Goal: Task Accomplishment & Management: Complete application form

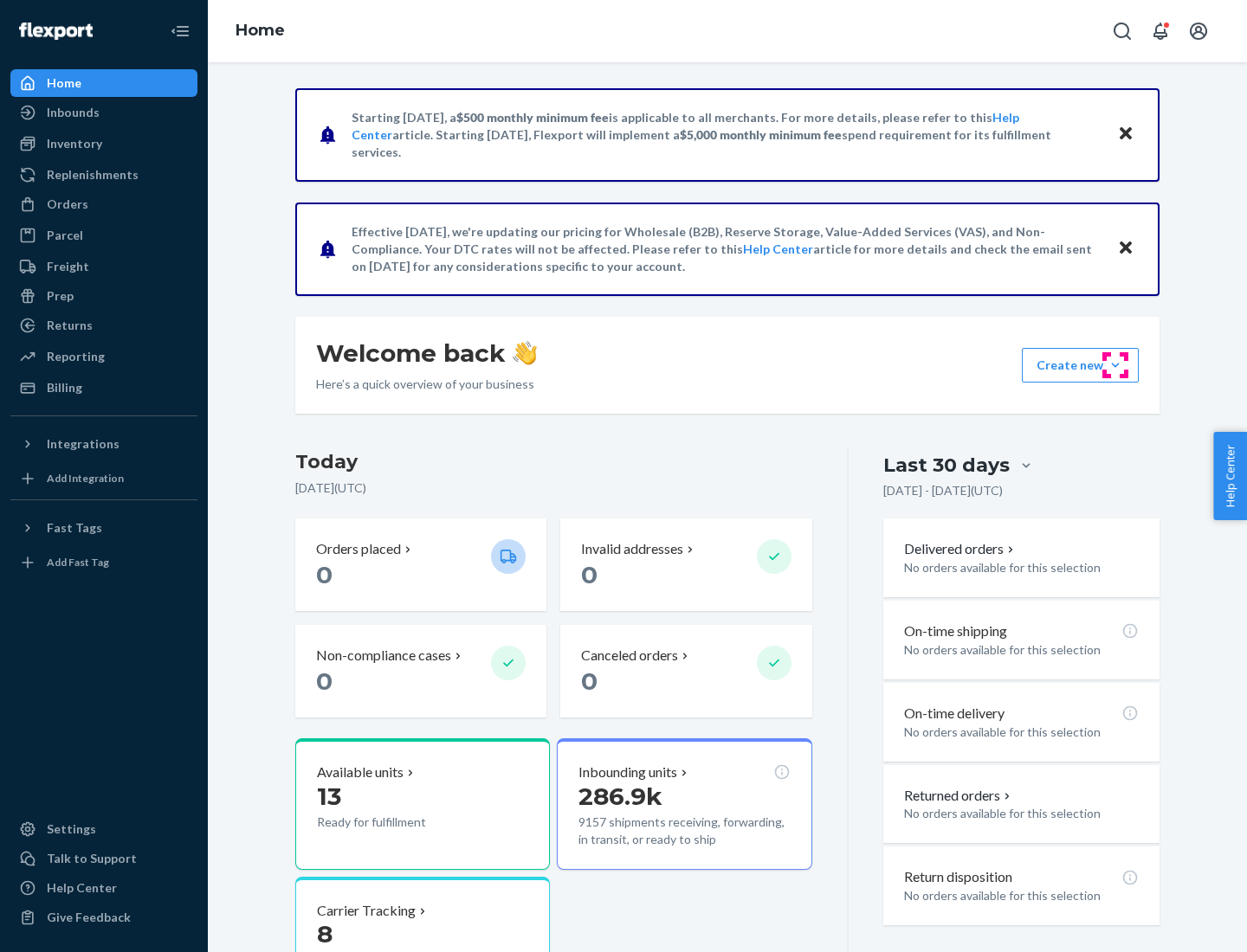
click at [1116, 365] on button "Create new Create new inbound Create new order Create new product" at bounding box center [1080, 364] width 116 height 34
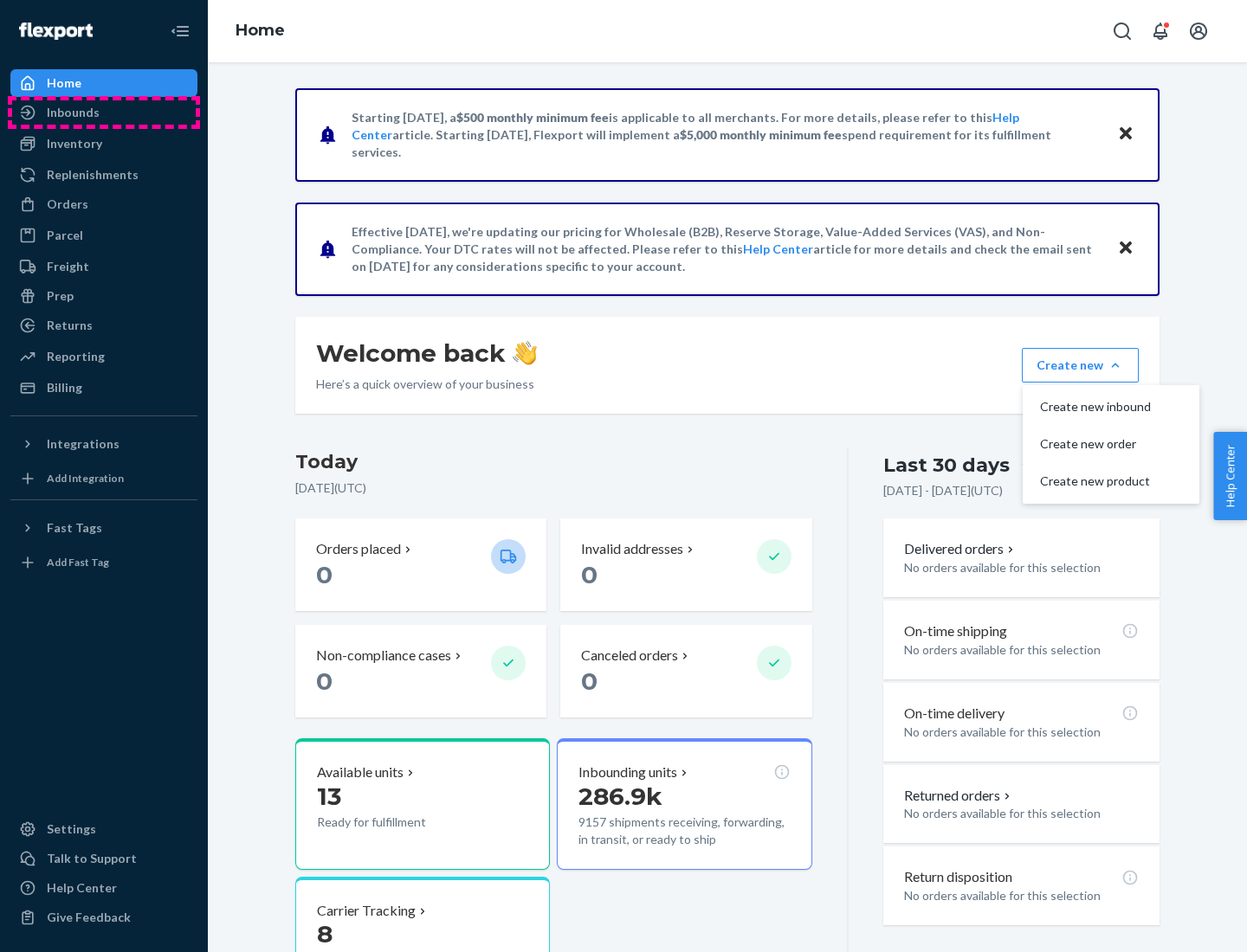
click at [104, 113] on div "Inbounds" at bounding box center [104, 112] width 184 height 24
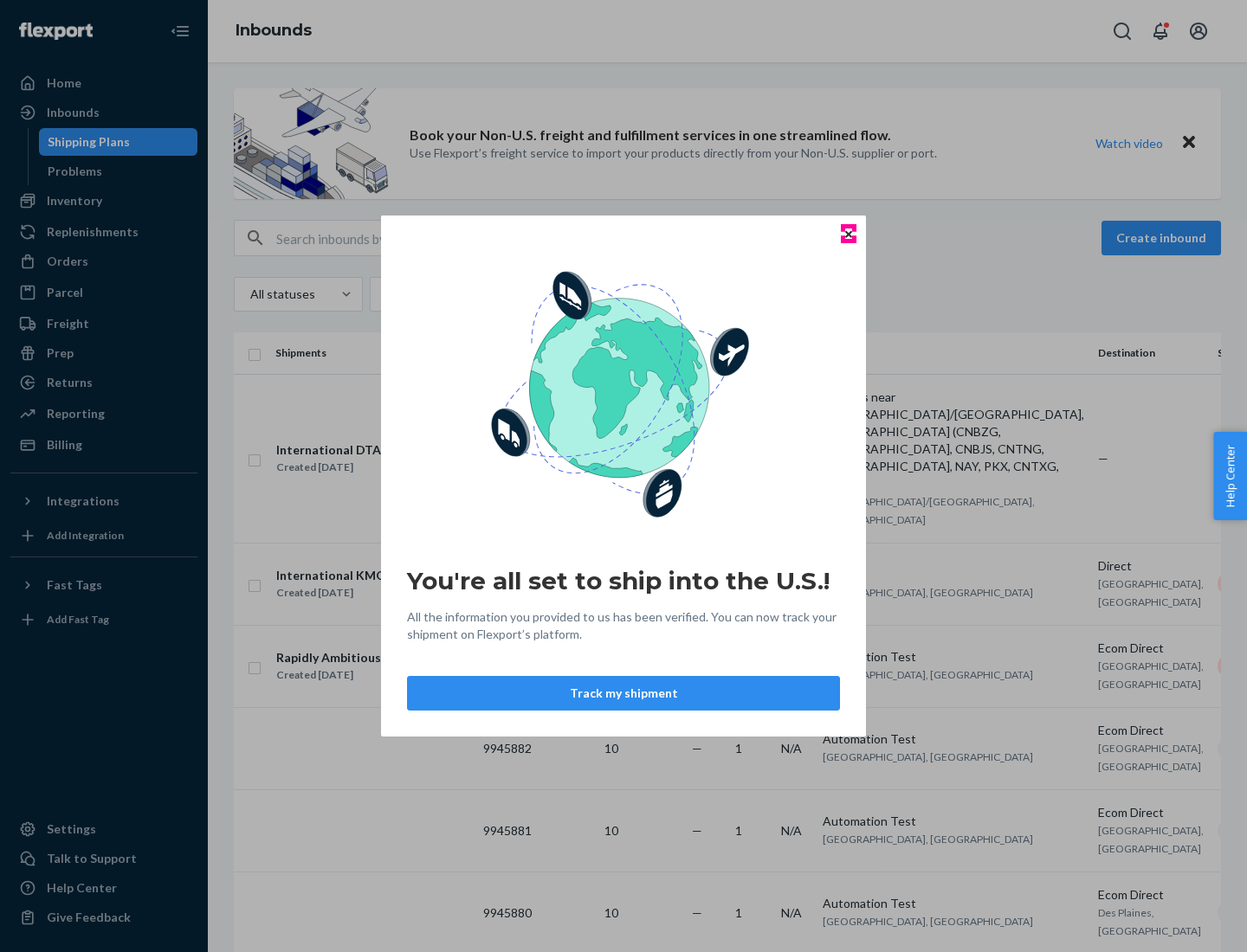
click at [847, 234] on icon "Close" at bounding box center [848, 234] width 7 height 7
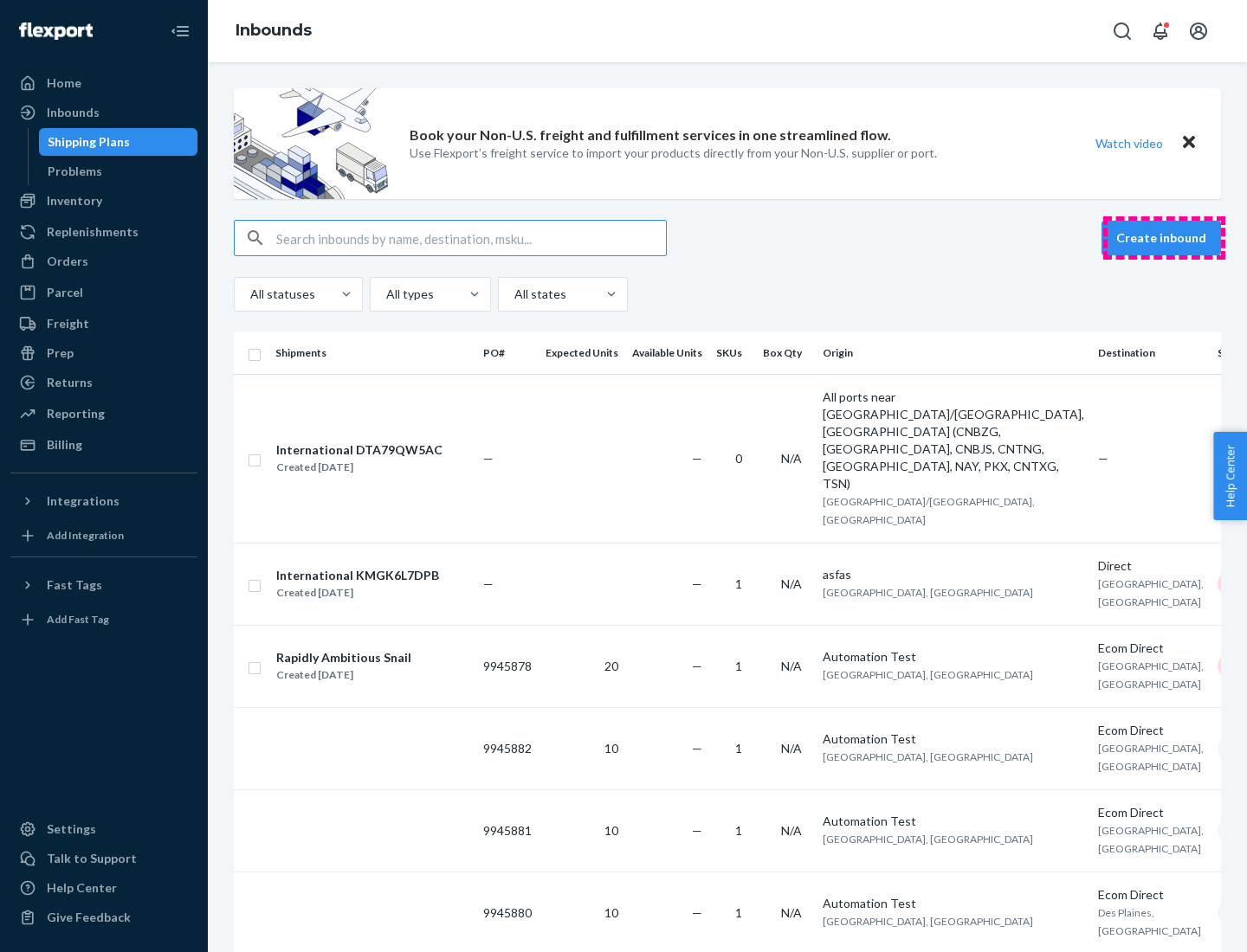
click at [1164, 238] on button "Create inbound" at bounding box center [1161, 237] width 119 height 34
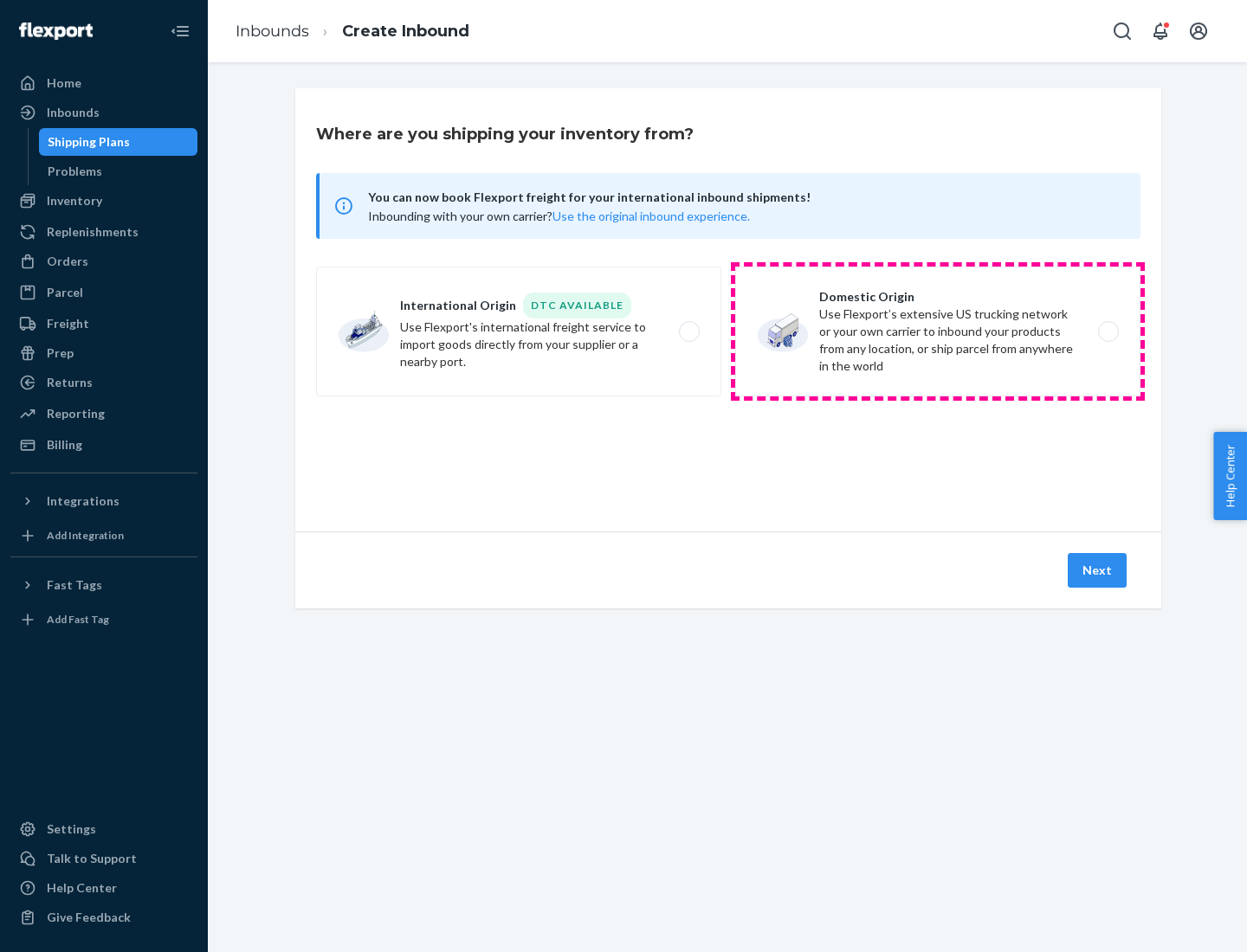
click at [937, 332] on label "Domestic Origin Use Flexport’s extensive US trucking network or your own carrie…" at bounding box center [937, 331] width 405 height 130
click at [1108, 332] on input "Domestic Origin Use Flexport’s extensive US trucking network or your own carrie…" at bounding box center [1113, 332] width 11 height 11
radio input "true"
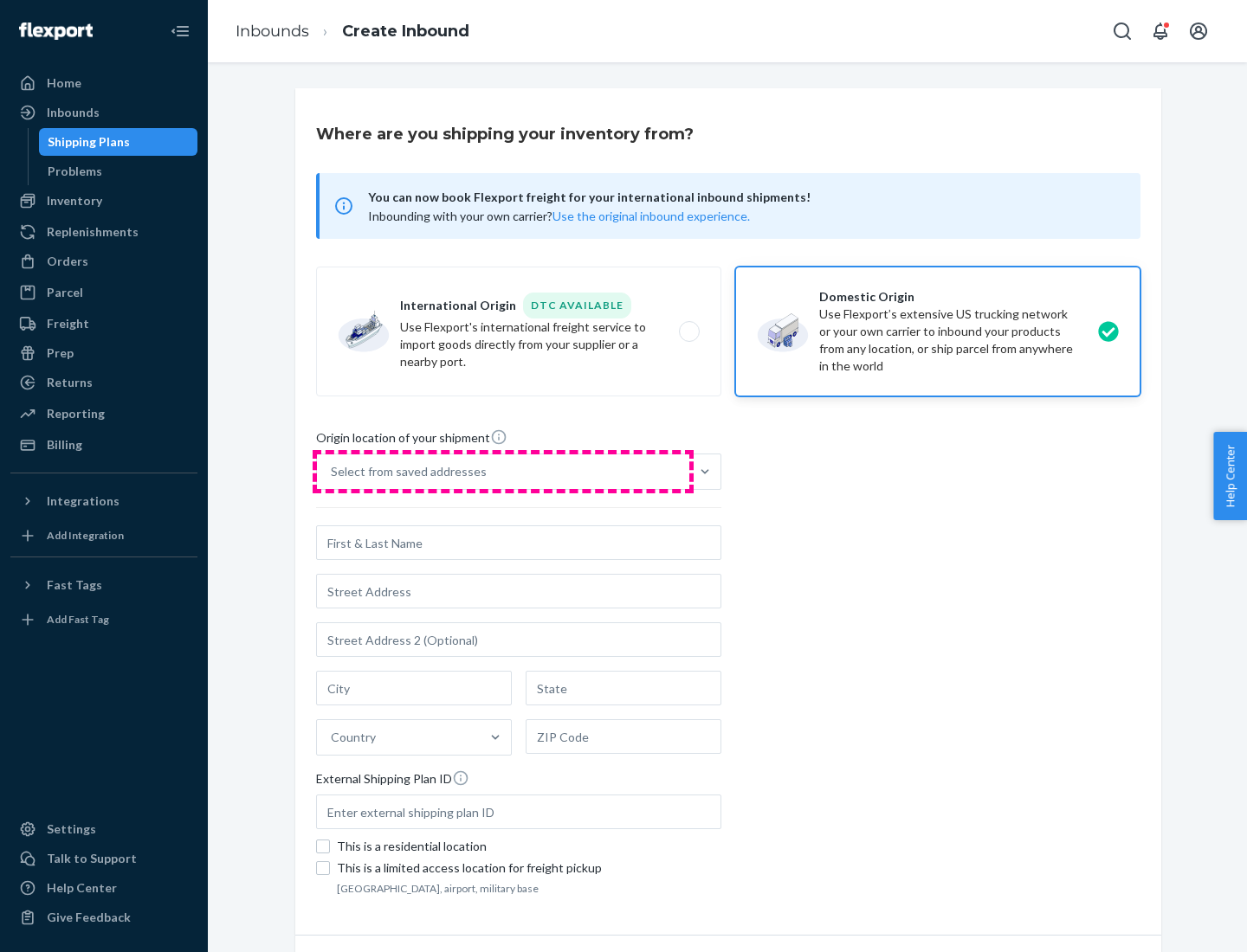
click at [503, 472] on div "Select from saved addresses" at bounding box center [503, 471] width 372 height 34
click at [333, 472] on input "Select from saved addresses" at bounding box center [332, 472] width 2 height 18
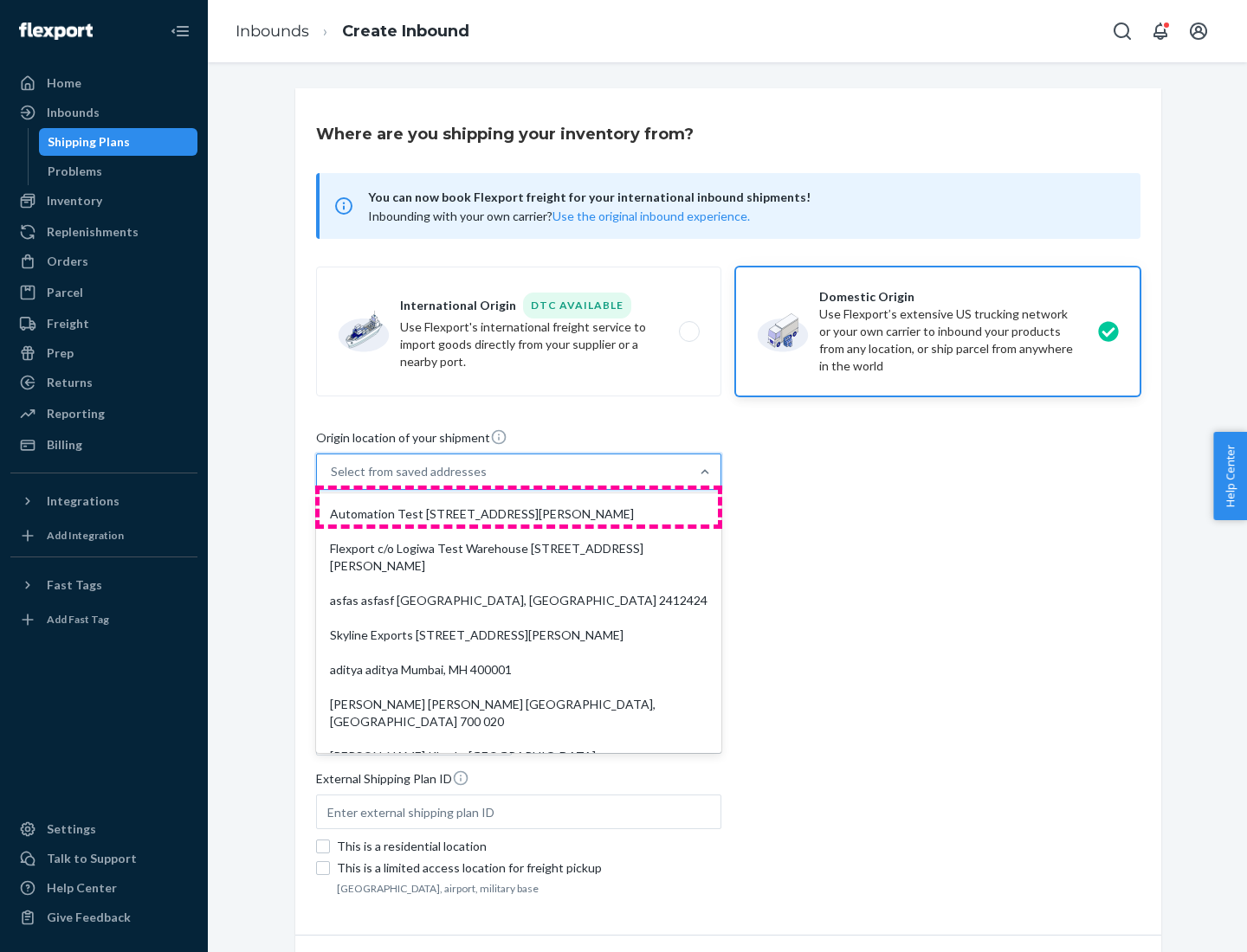
scroll to position [7, 0]
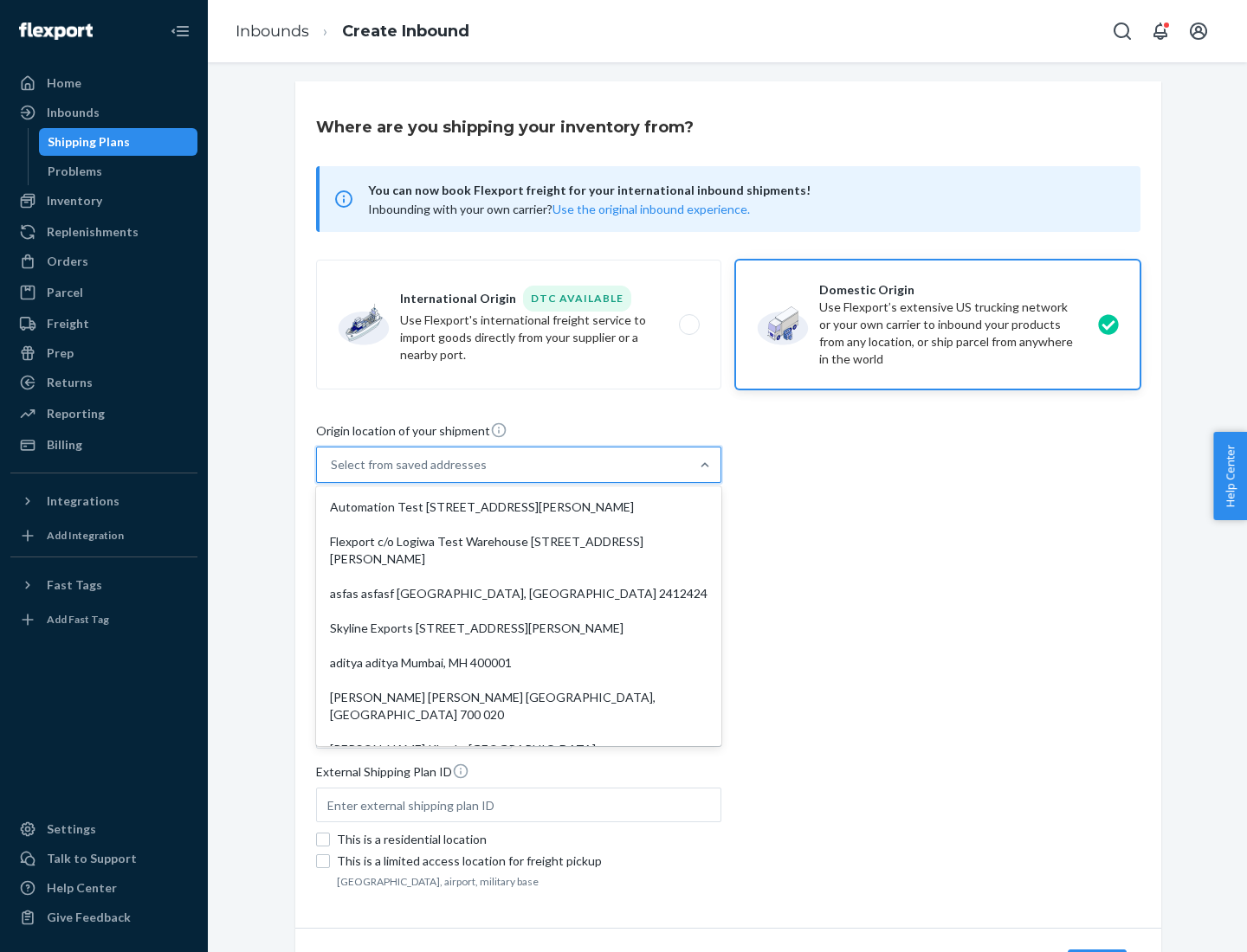
click at [519, 507] on div "Automation Test [STREET_ADDRESS][PERSON_NAME]" at bounding box center [518, 506] width 398 height 34
click at [333, 474] on input "option Automation Test [STREET_ADDRESS][PERSON_NAME]. 9 results available. Use …" at bounding box center [332, 465] width 2 height 18
type input "Automation Test"
type input "9th Floor"
type input "[GEOGRAPHIC_DATA]"
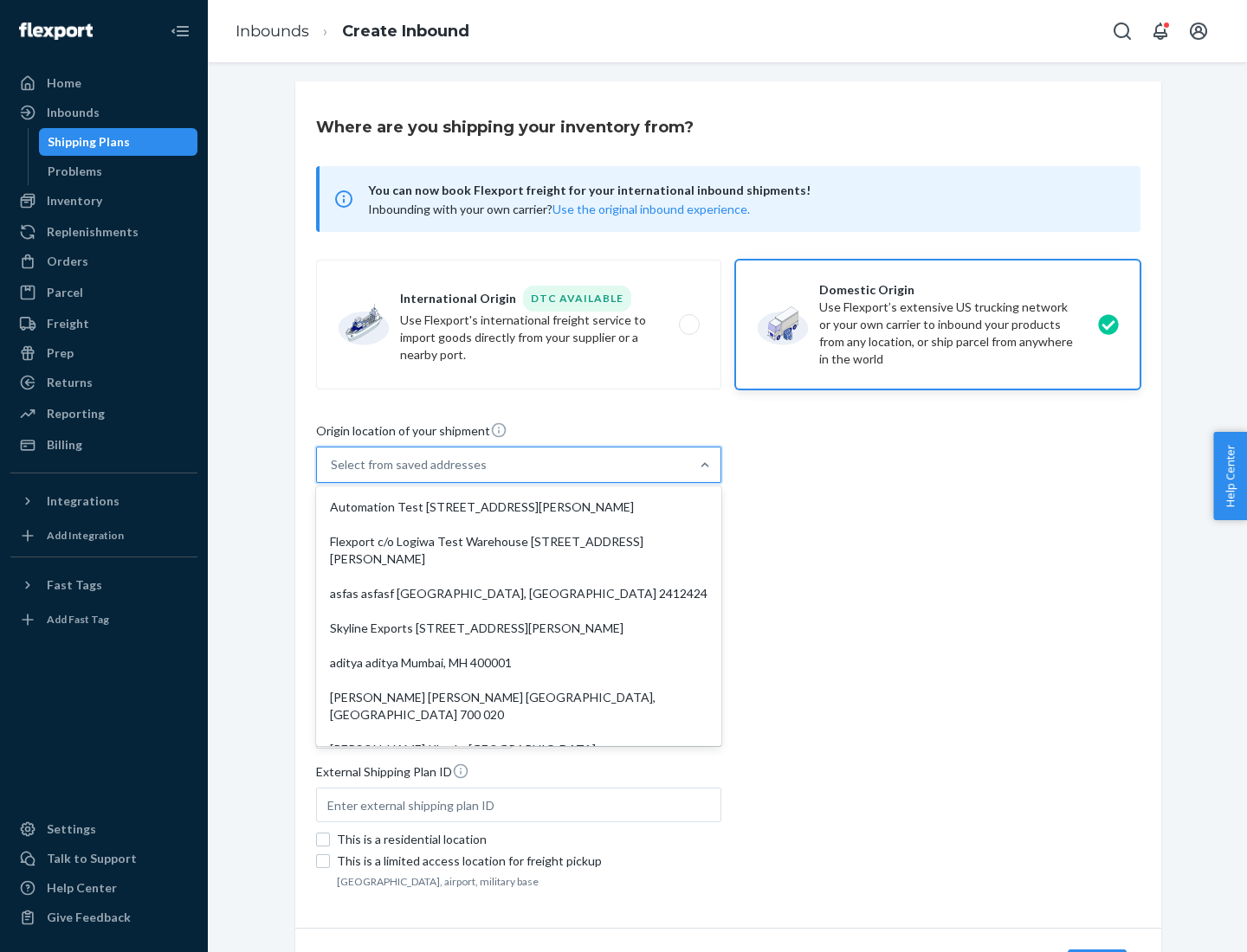
type input "CA"
type input "94104"
type input "[STREET_ADDRESS][PERSON_NAME]"
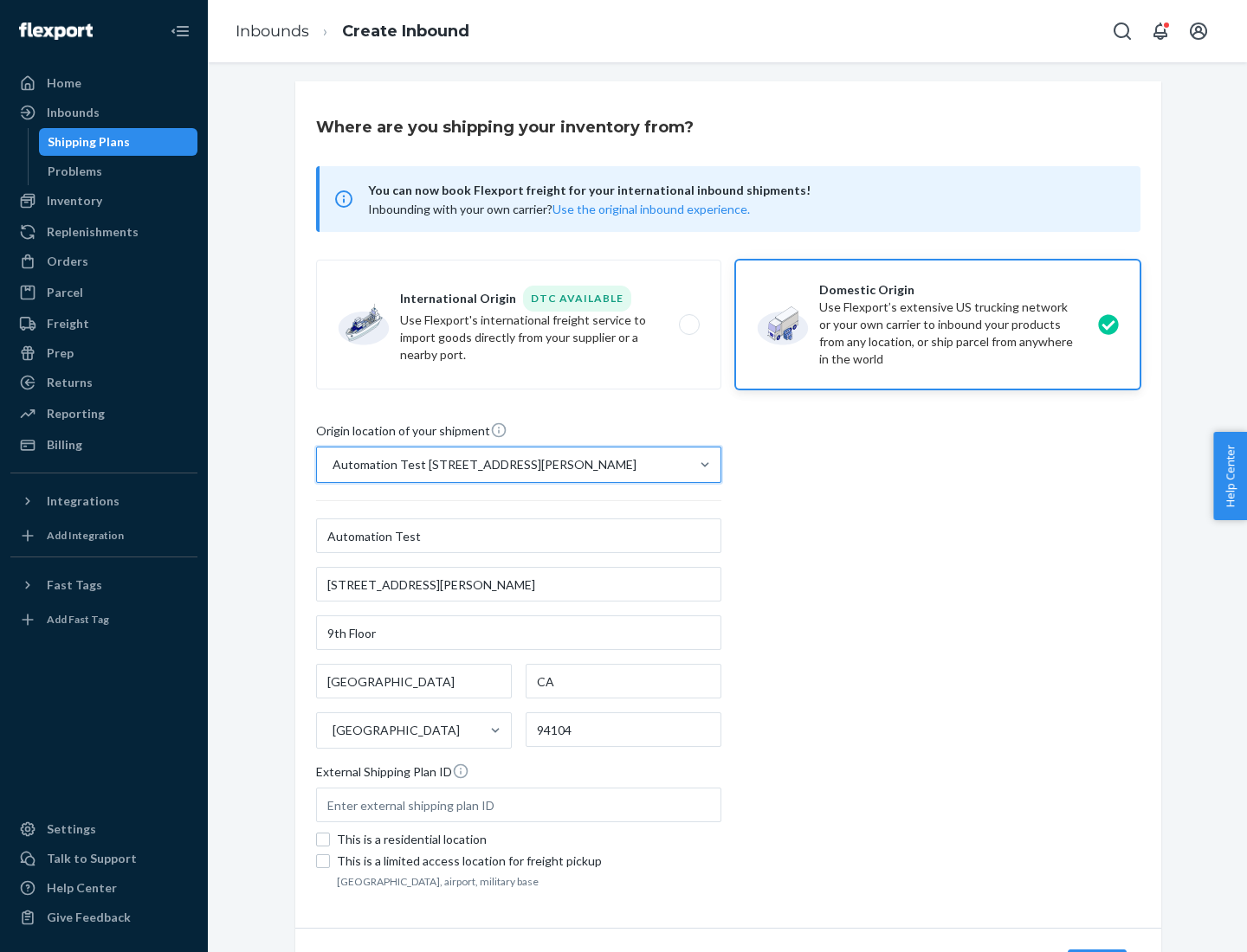
scroll to position [101, 0]
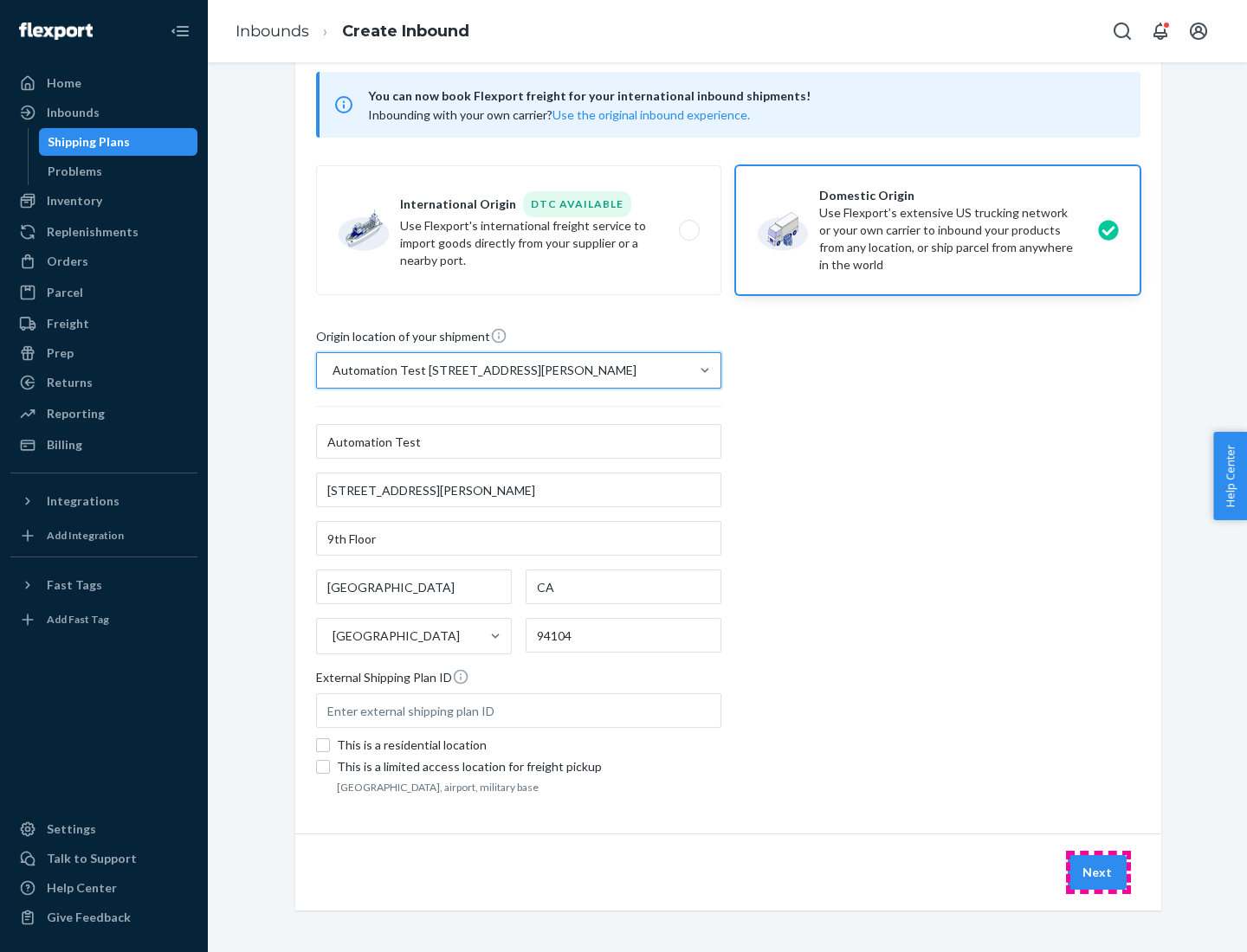
click at [1098, 873] on button "Next" at bounding box center [1097, 872] width 59 height 34
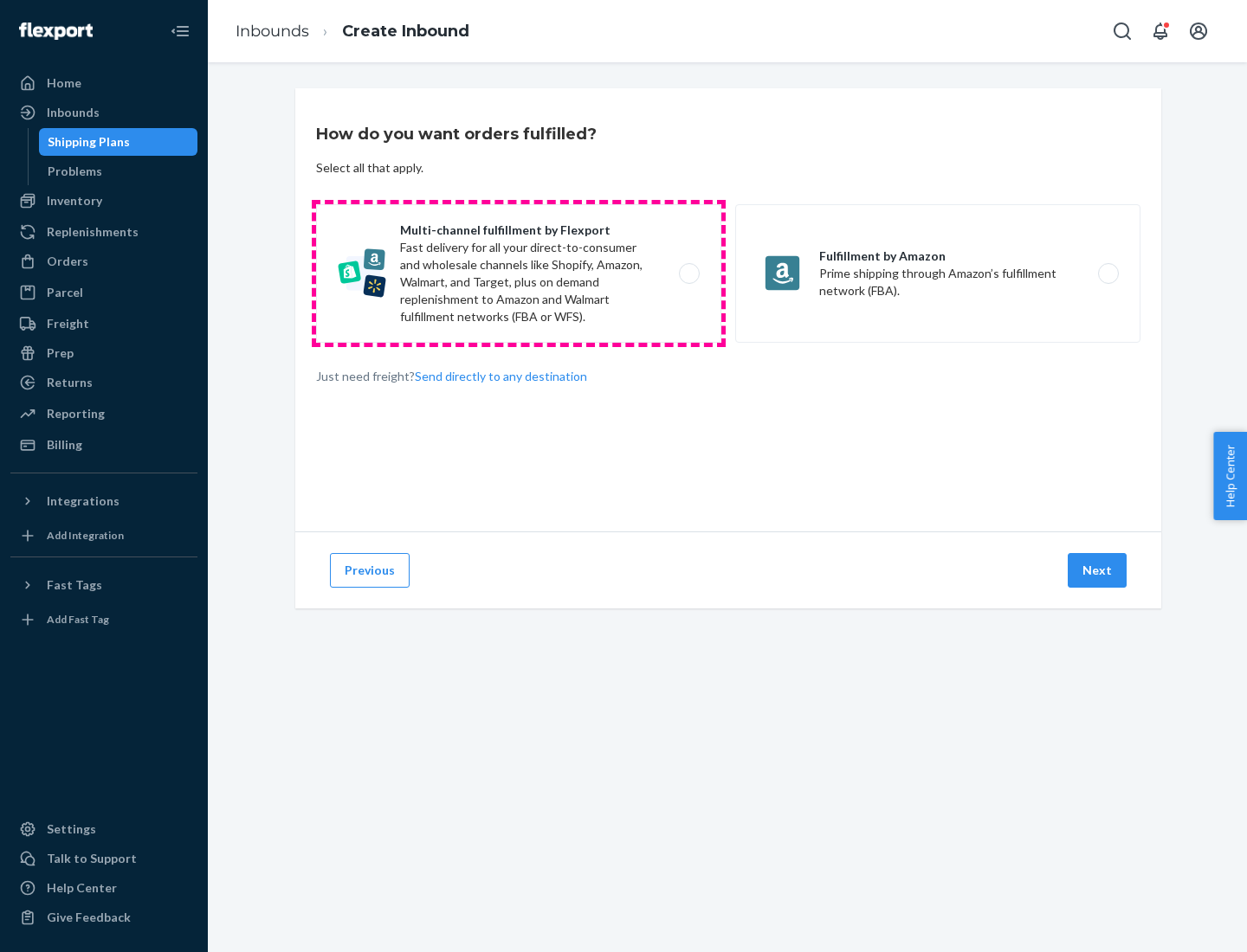
click at [519, 274] on label "Multi-channel fulfillment by Flexport Fast delivery for all your direct-to-cons…" at bounding box center [518, 274] width 405 height 139
click at [688, 274] on input "Multi-channel fulfillment by Flexport Fast delivery for all your direct-to-cons…" at bounding box center [694, 274] width 11 height 11
radio input "true"
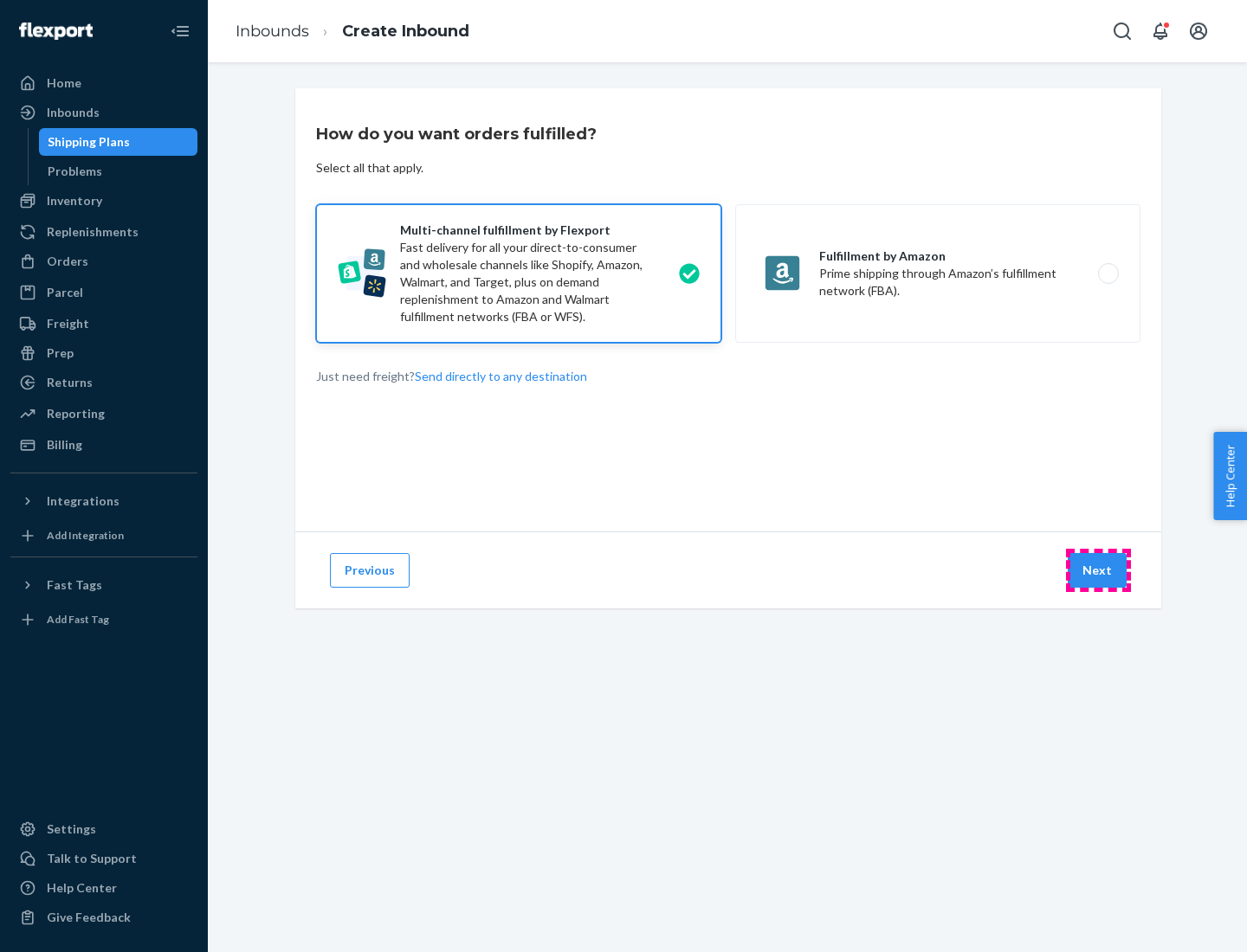
click at [1098, 570] on button "Next" at bounding box center [1097, 570] width 59 height 34
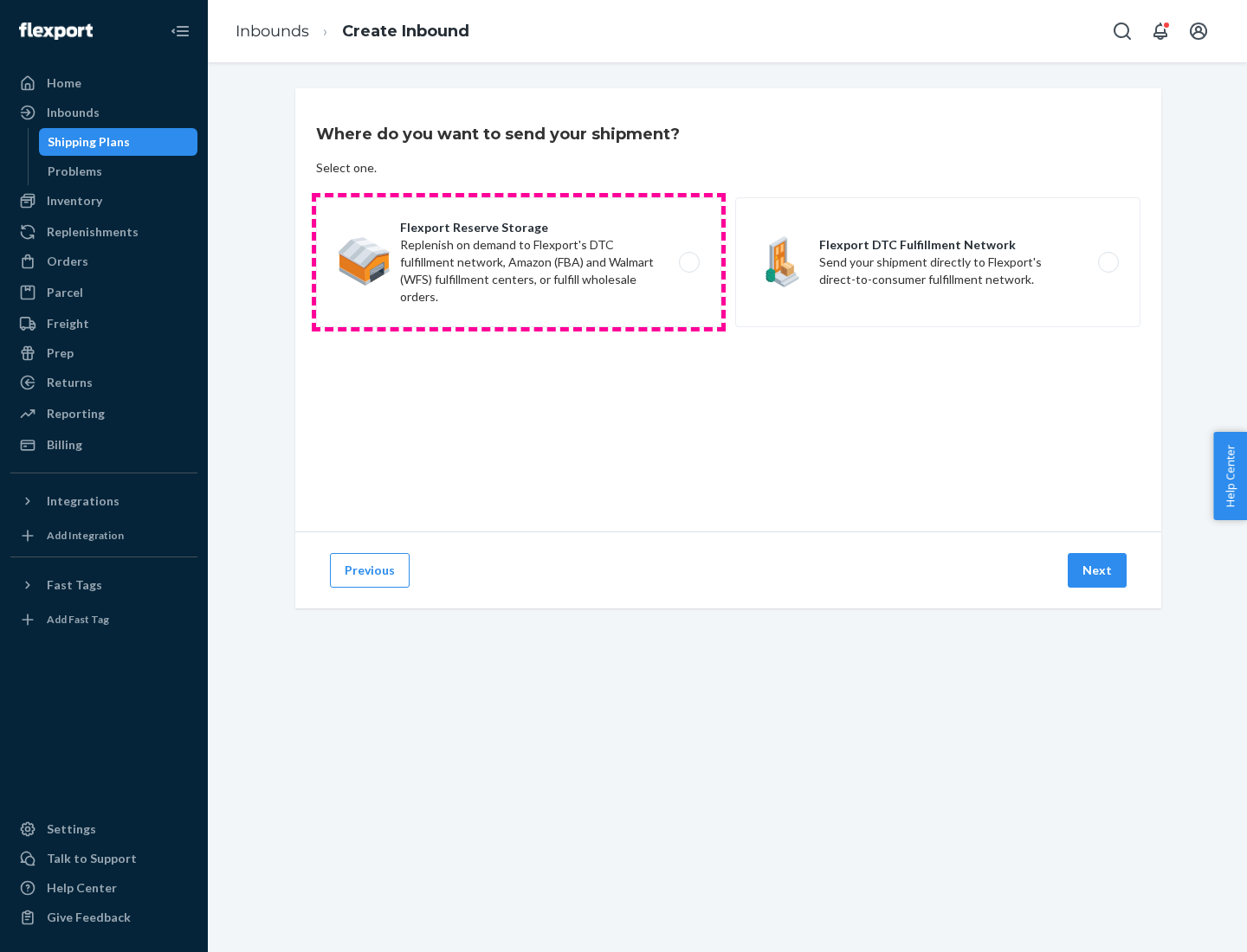
click at [519, 262] on label "Flexport Reserve Storage Replenish on demand to Flexport's DTC fulfillment netw…" at bounding box center [518, 262] width 405 height 130
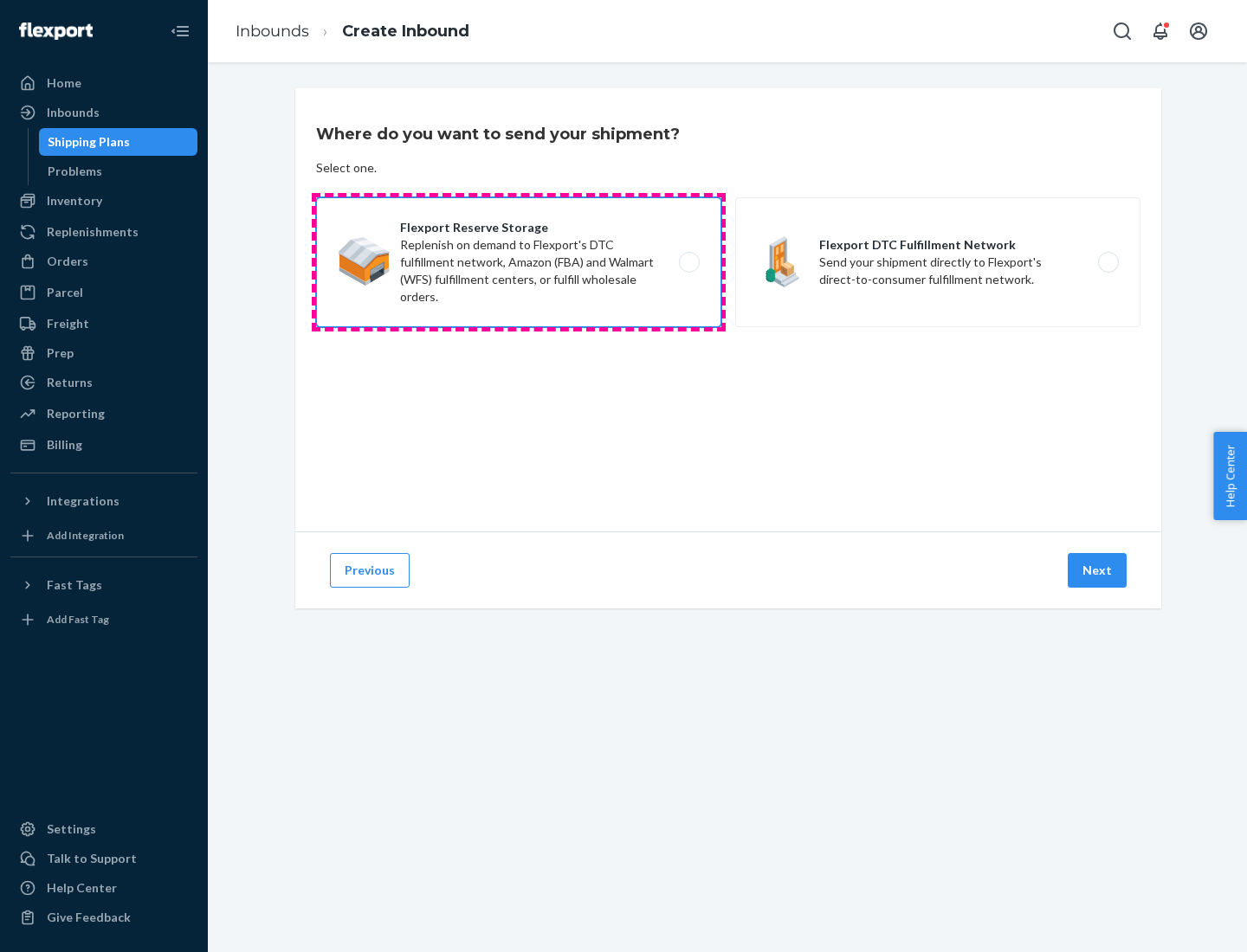
click at [688, 262] on input "Flexport Reserve Storage Replenish on demand to Flexport's DTC fulfillment netw…" at bounding box center [694, 262] width 11 height 11
radio input "true"
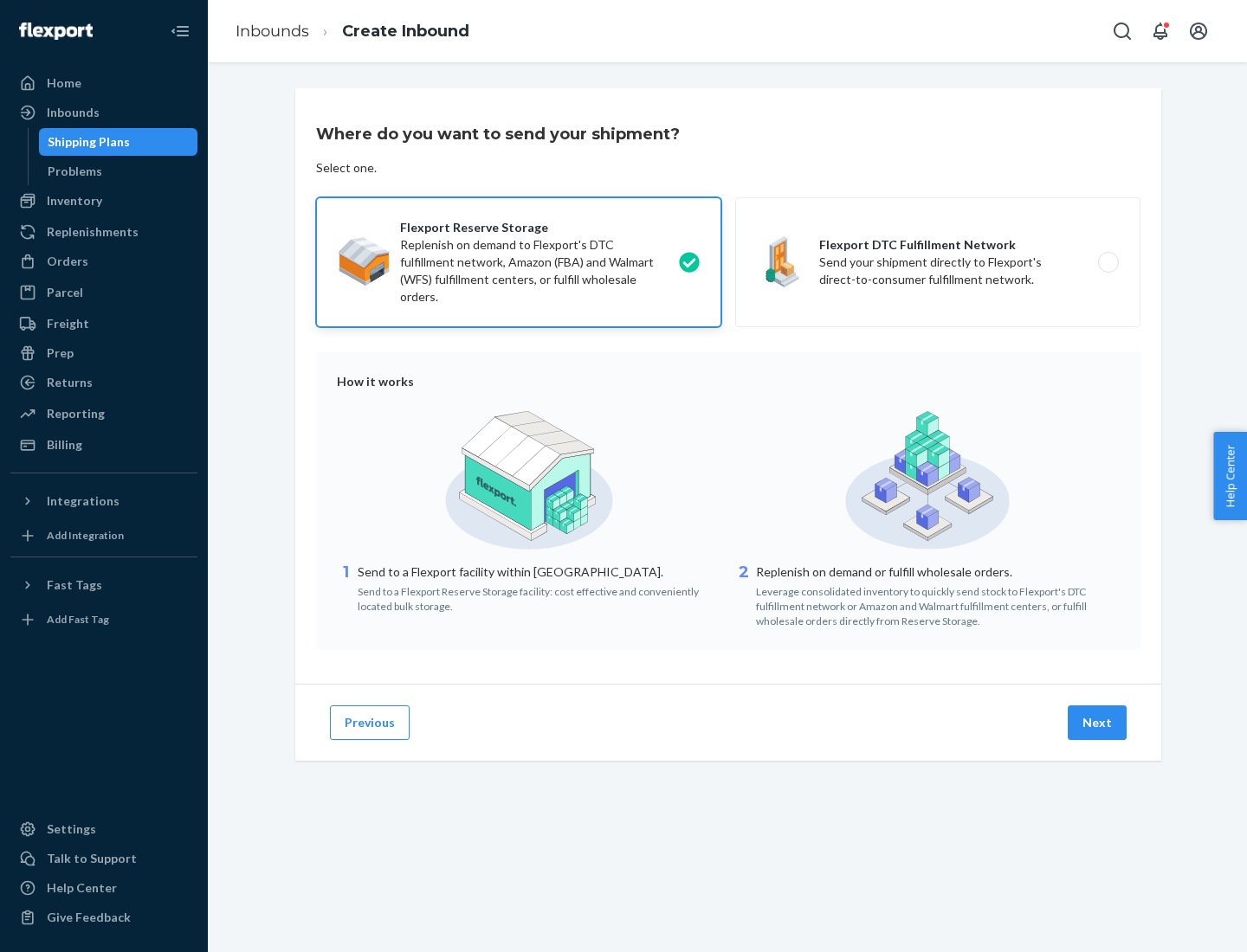
click at [1098, 723] on button "Next" at bounding box center [1097, 723] width 59 height 34
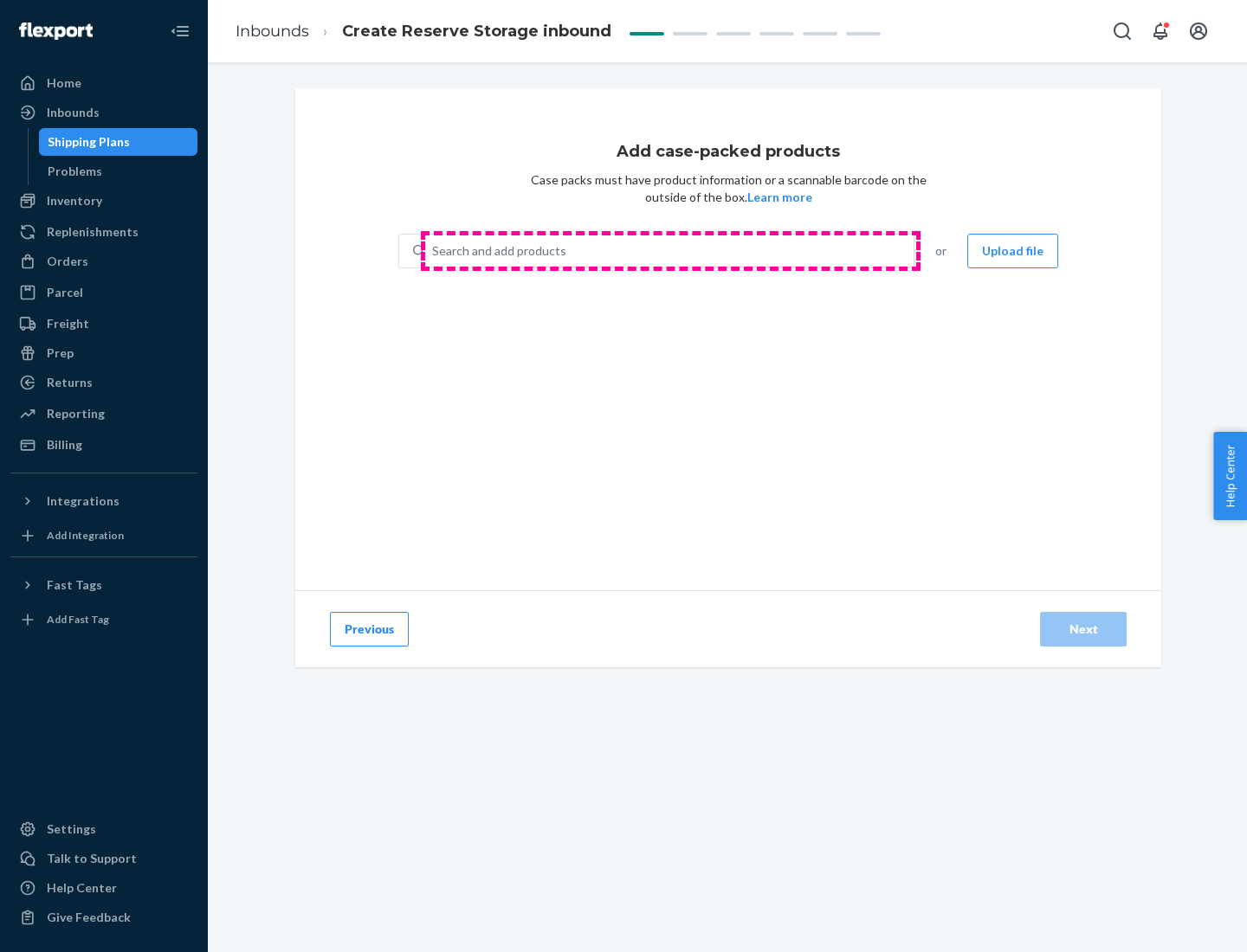
click at [670, 251] on div "Search and add products" at bounding box center [669, 251] width 488 height 31
click at [433, 251] on input "Search and add products" at bounding box center [433, 251] width 2 height 18
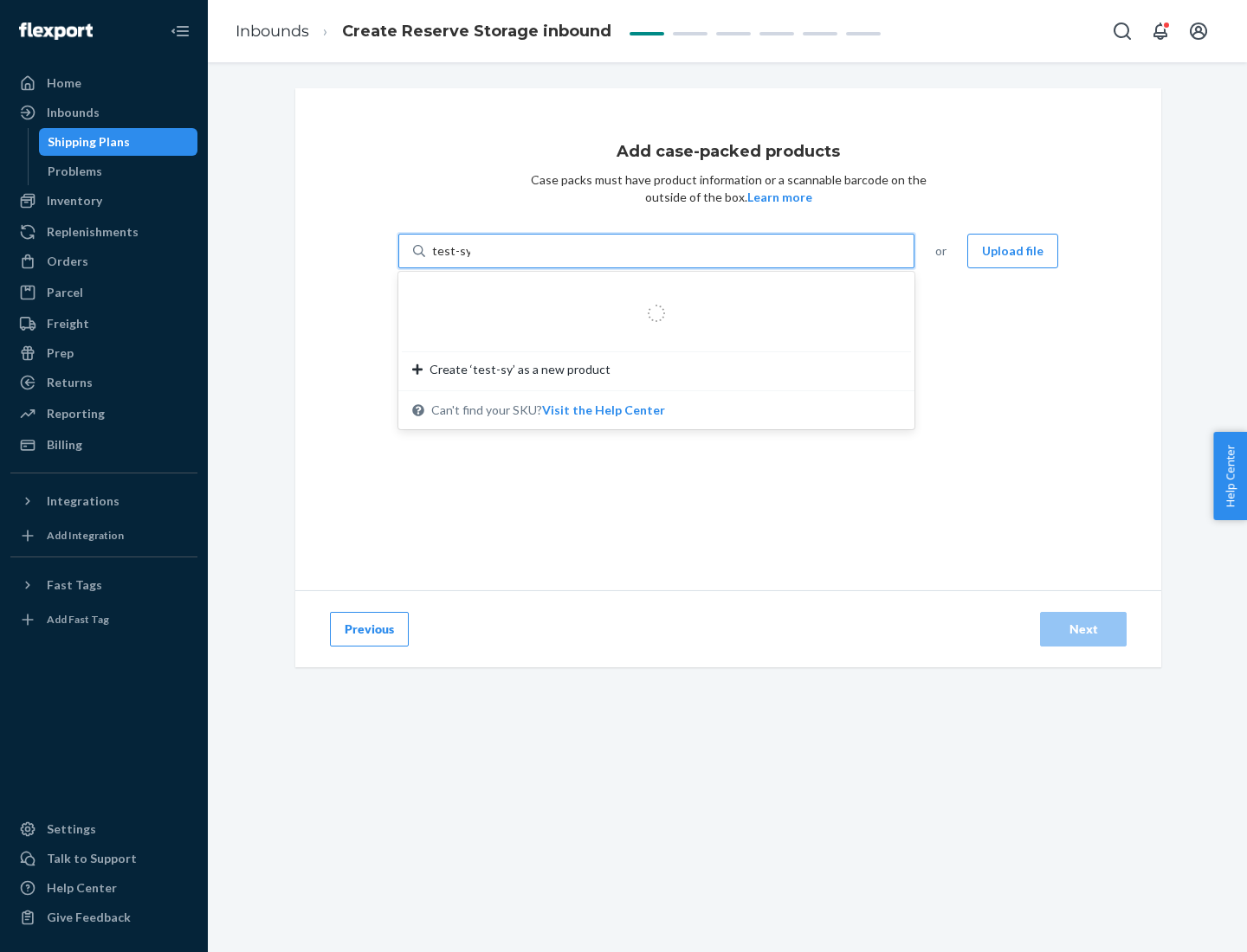
type input "test-syn"
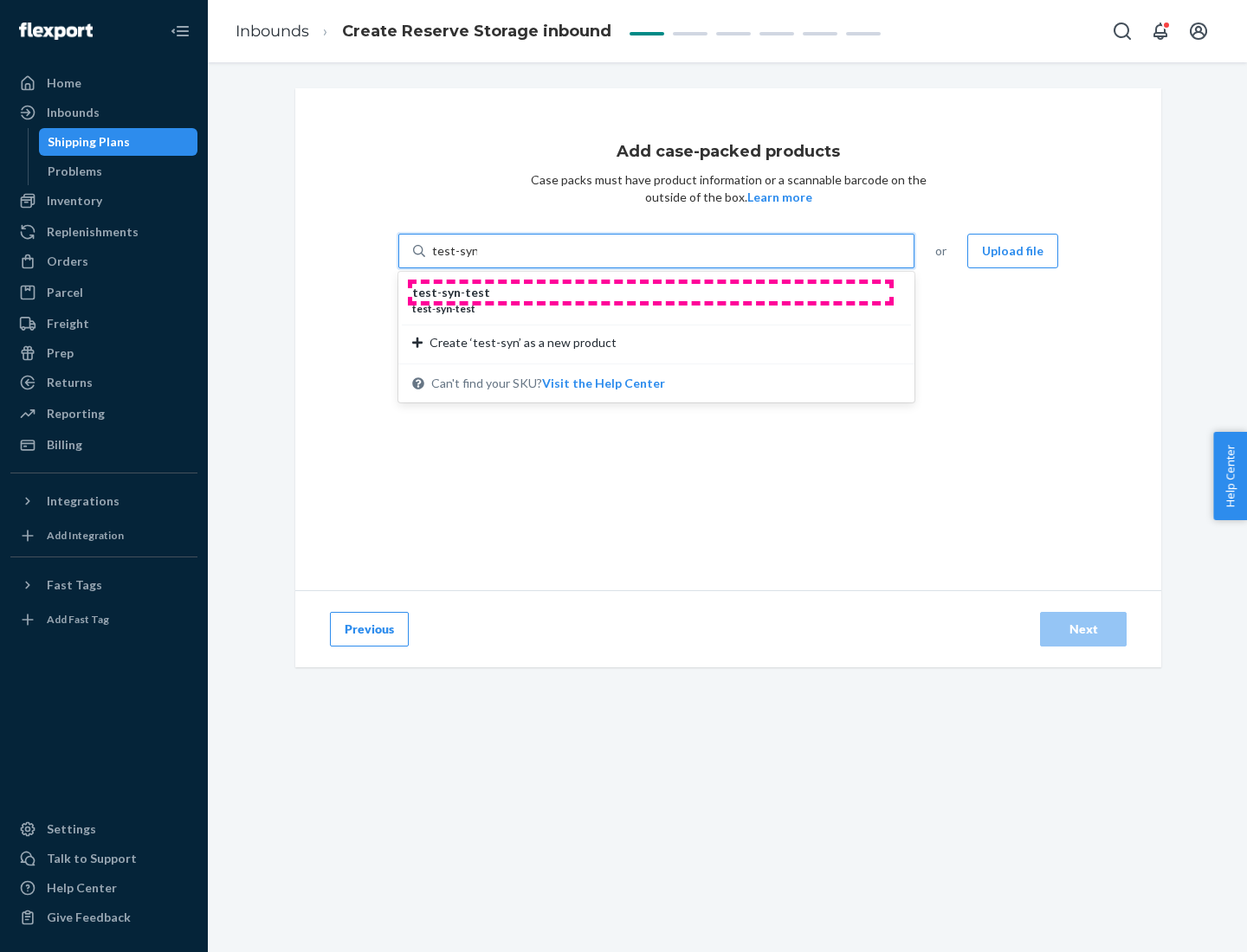
click at [650, 293] on div "test - syn - test" at bounding box center [650, 293] width 475 height 18
click at [477, 259] on input "test-syn" at bounding box center [454, 251] width 45 height 18
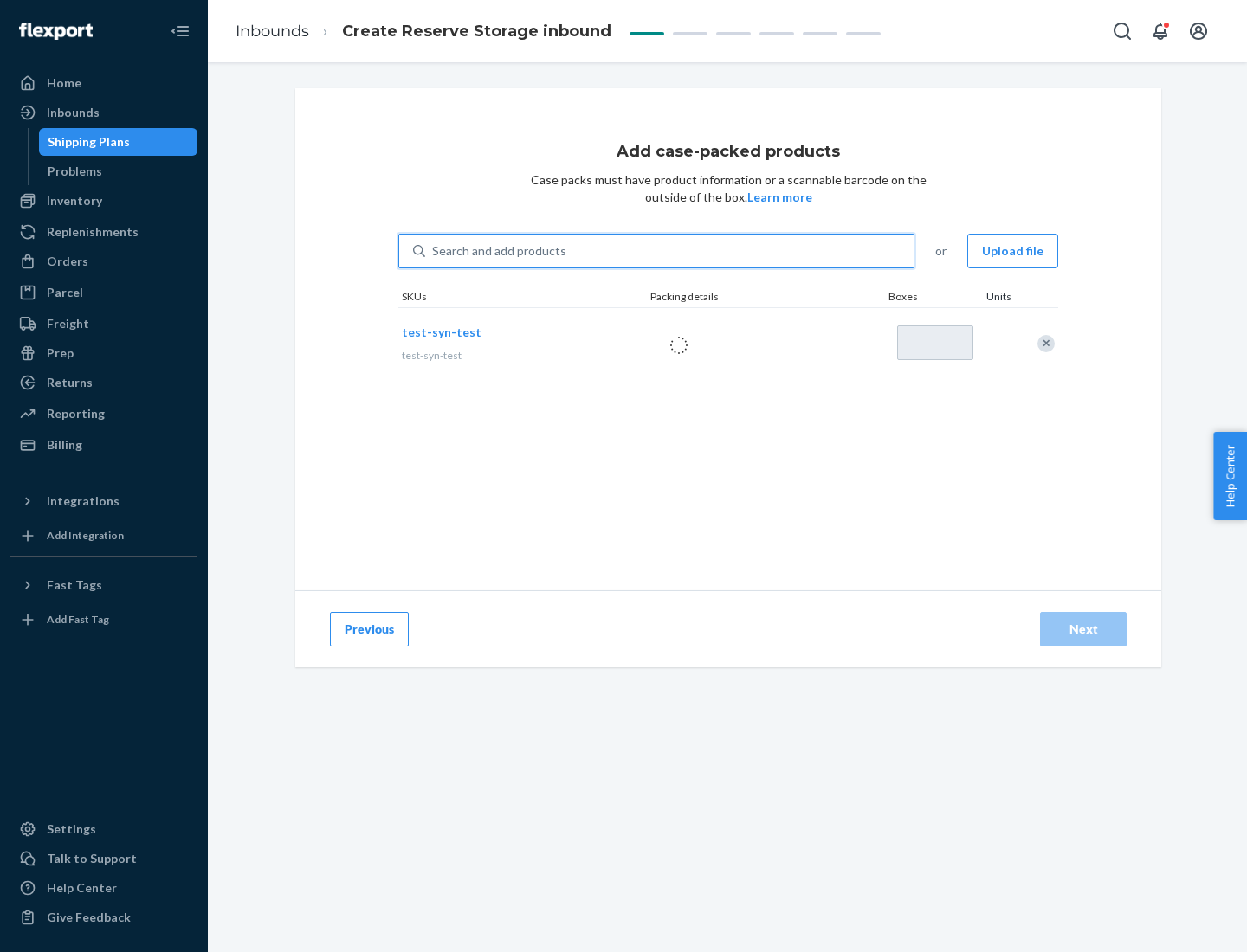
type input "1"
click at [1083, 629] on div "Next" at bounding box center [1083, 629] width 57 height 18
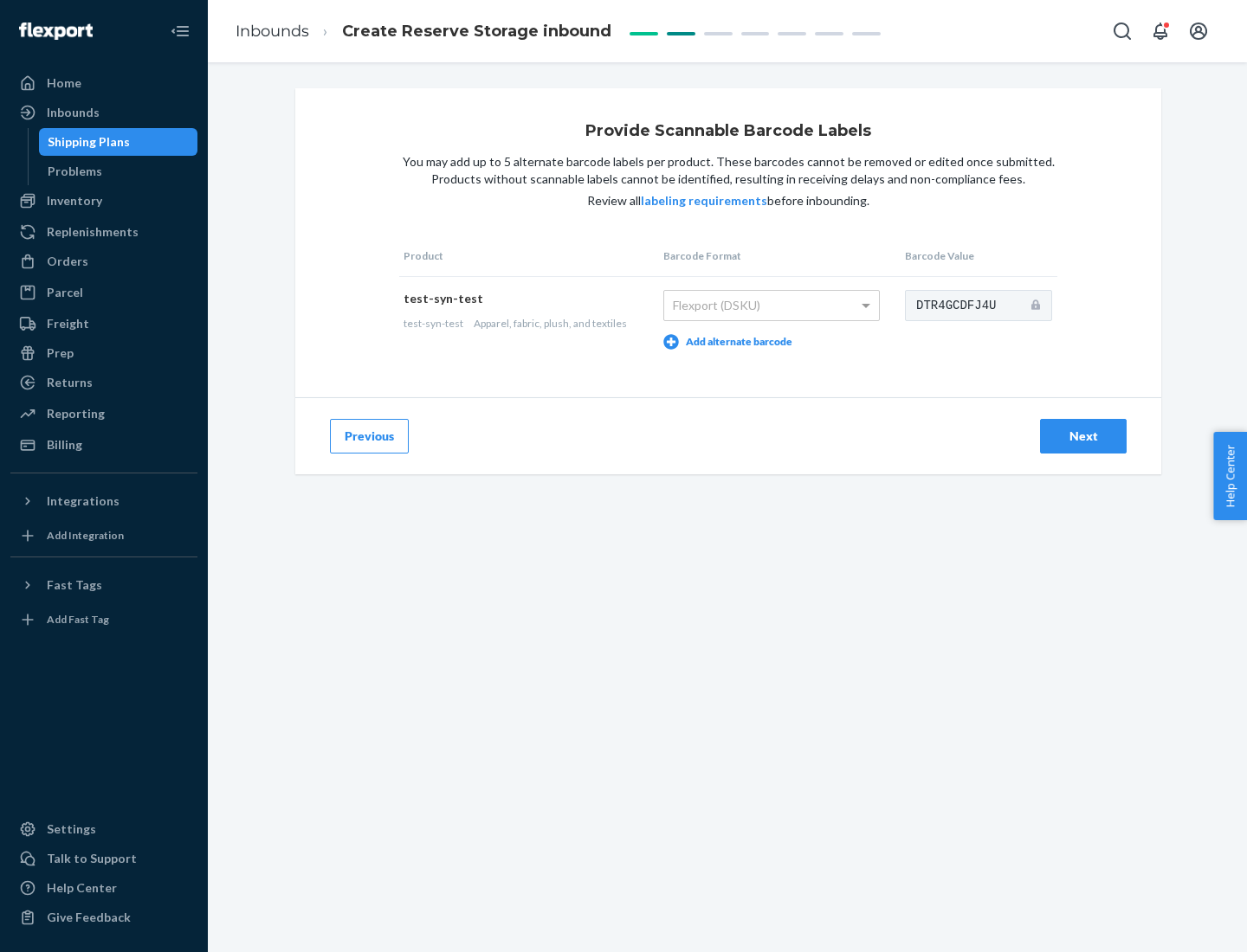
click at [1083, 435] on div "Next" at bounding box center [1083, 437] width 57 height 18
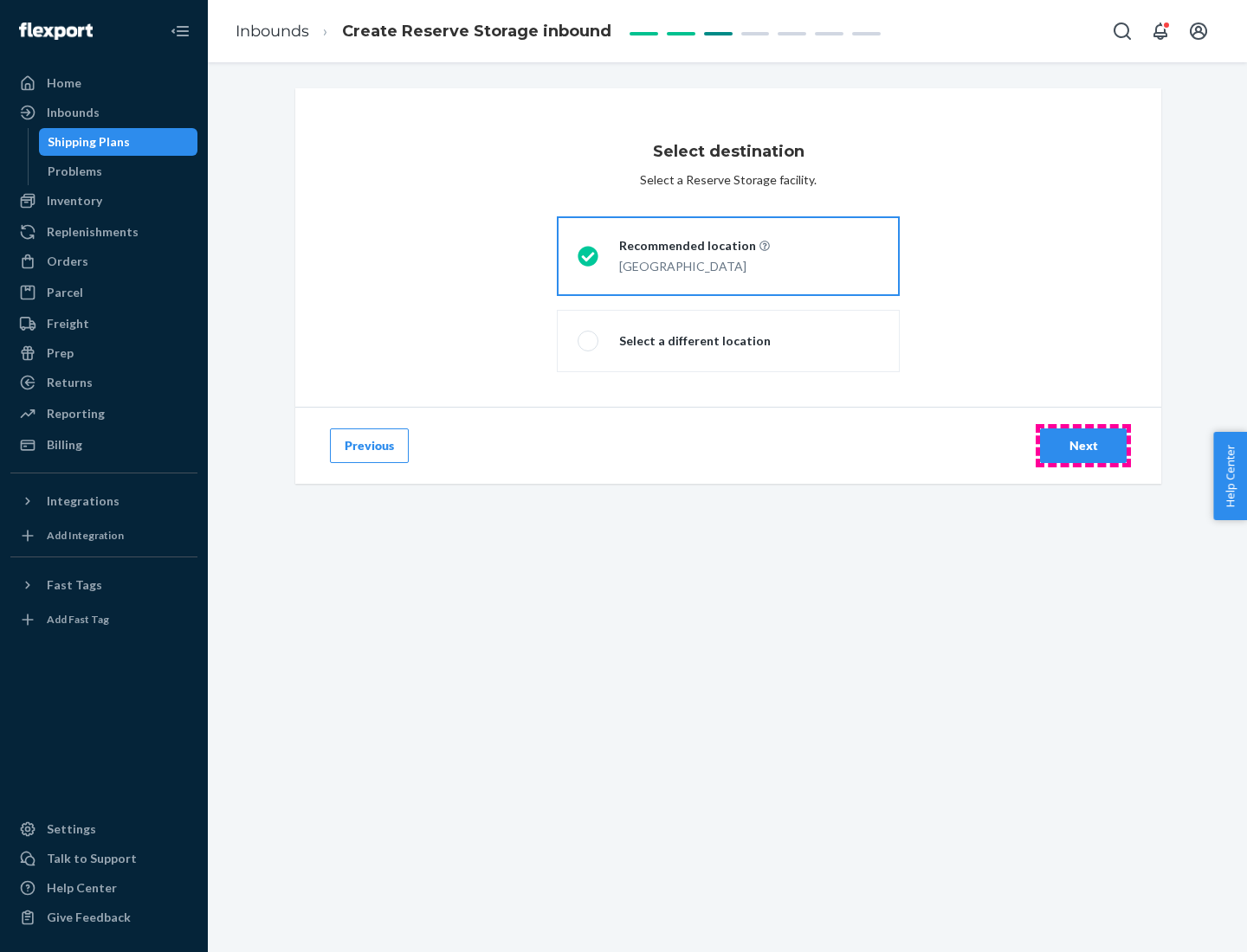
click at [1083, 446] on div "Next" at bounding box center [1083, 446] width 57 height 18
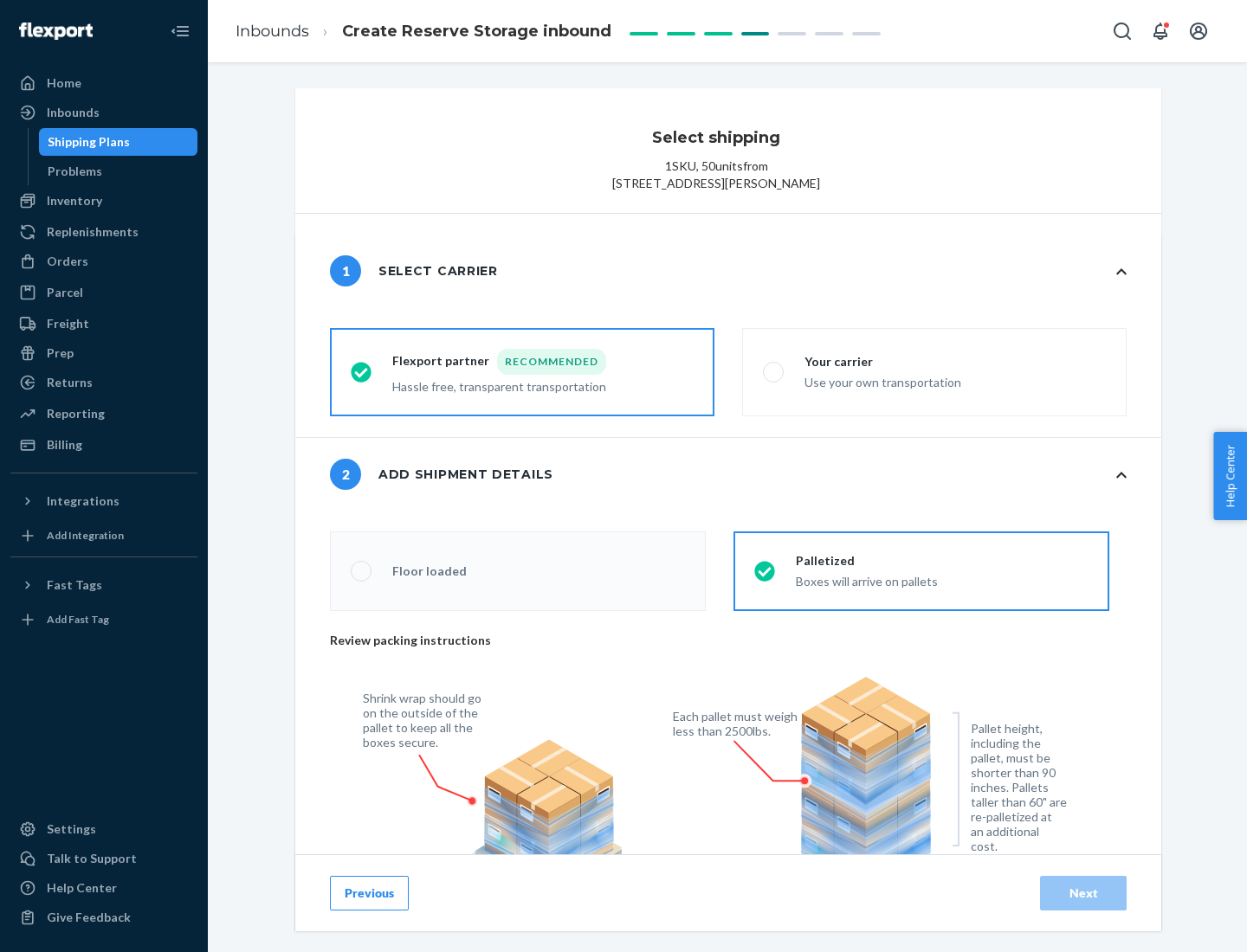
radio input "false"
type input "1"
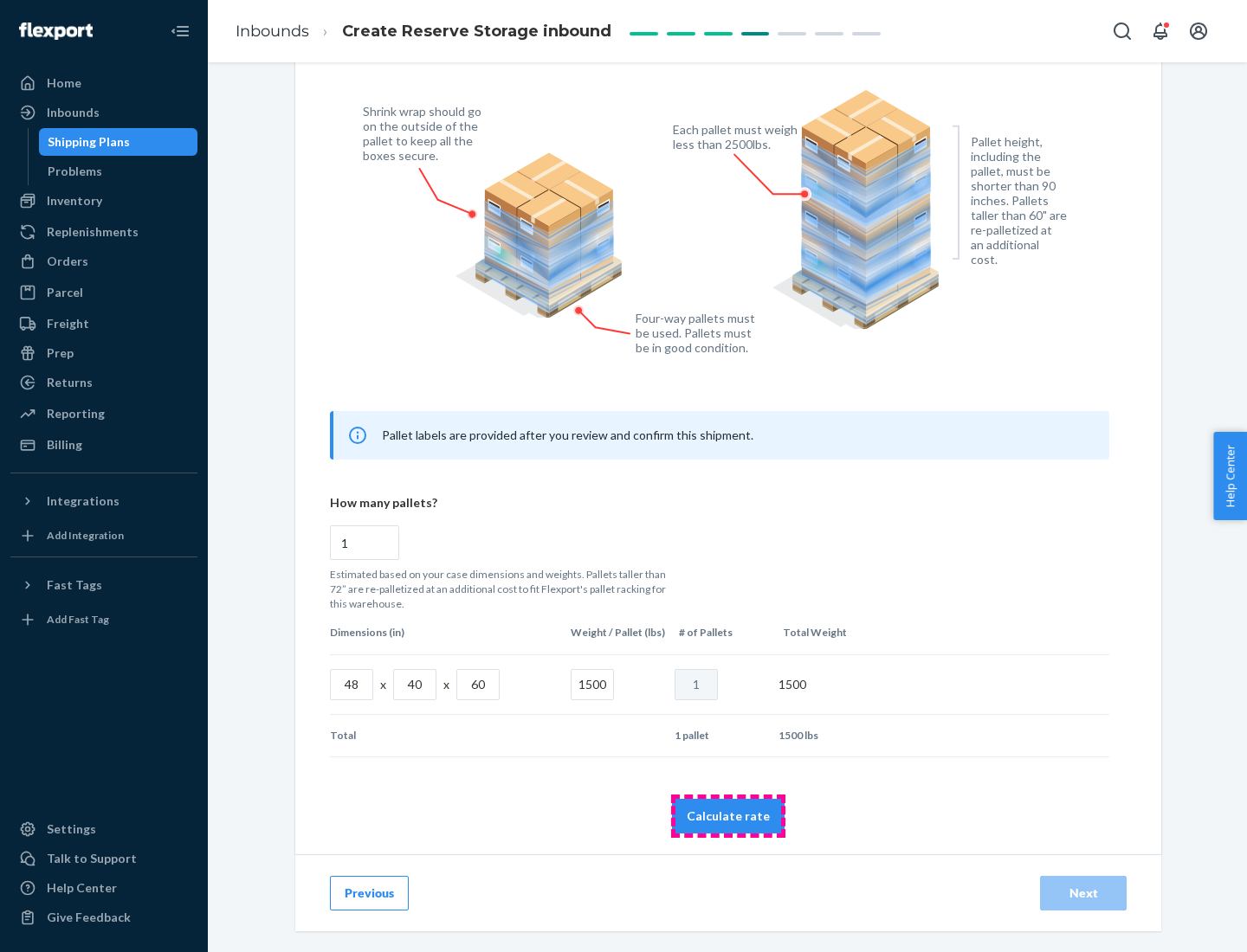
click at [728, 815] on button "Calculate rate" at bounding box center [728, 815] width 113 height 34
radio input "false"
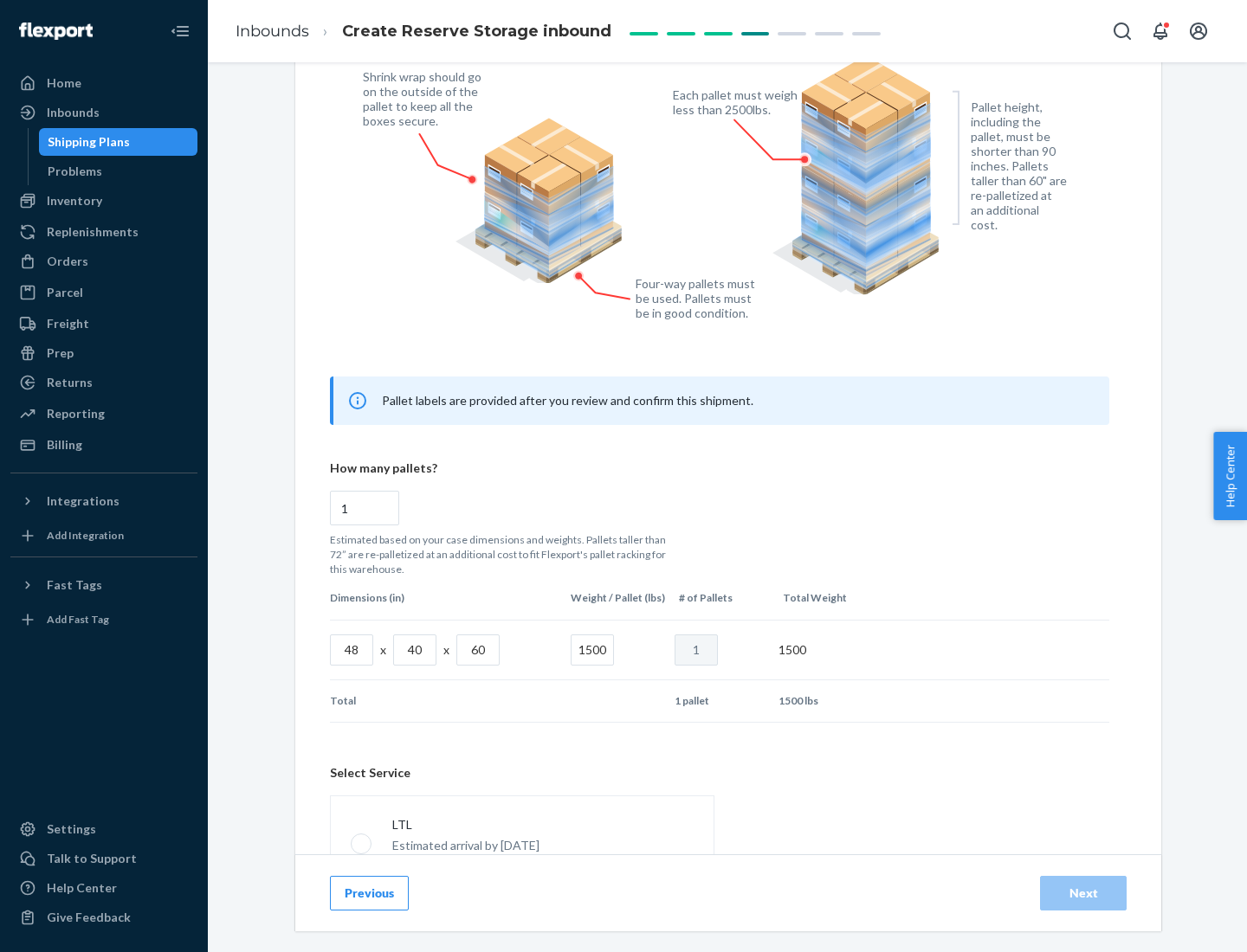
scroll to position [765, 0]
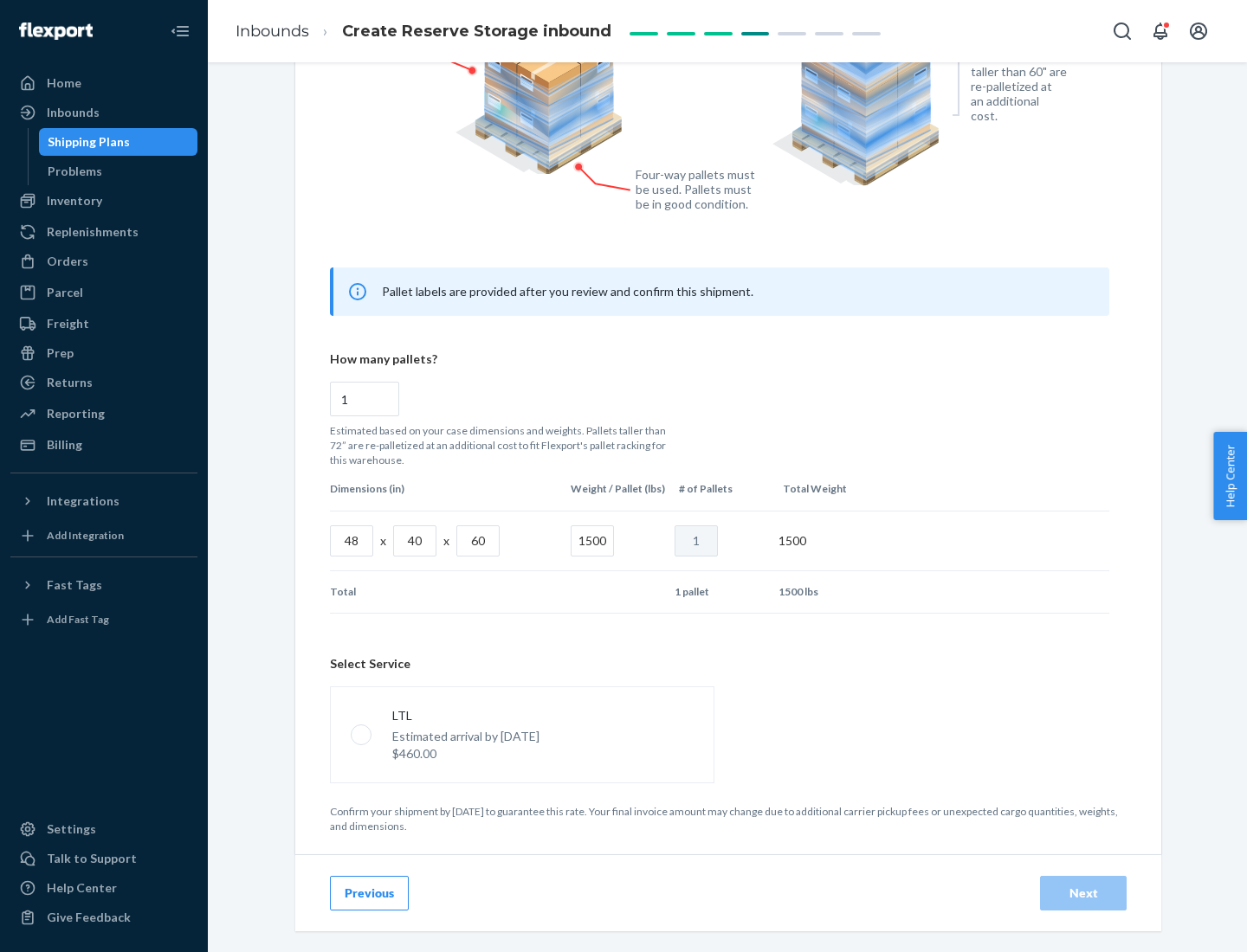
click at [522, 734] on p "Estimated arrival by [DATE]" at bounding box center [465, 737] width 147 height 18
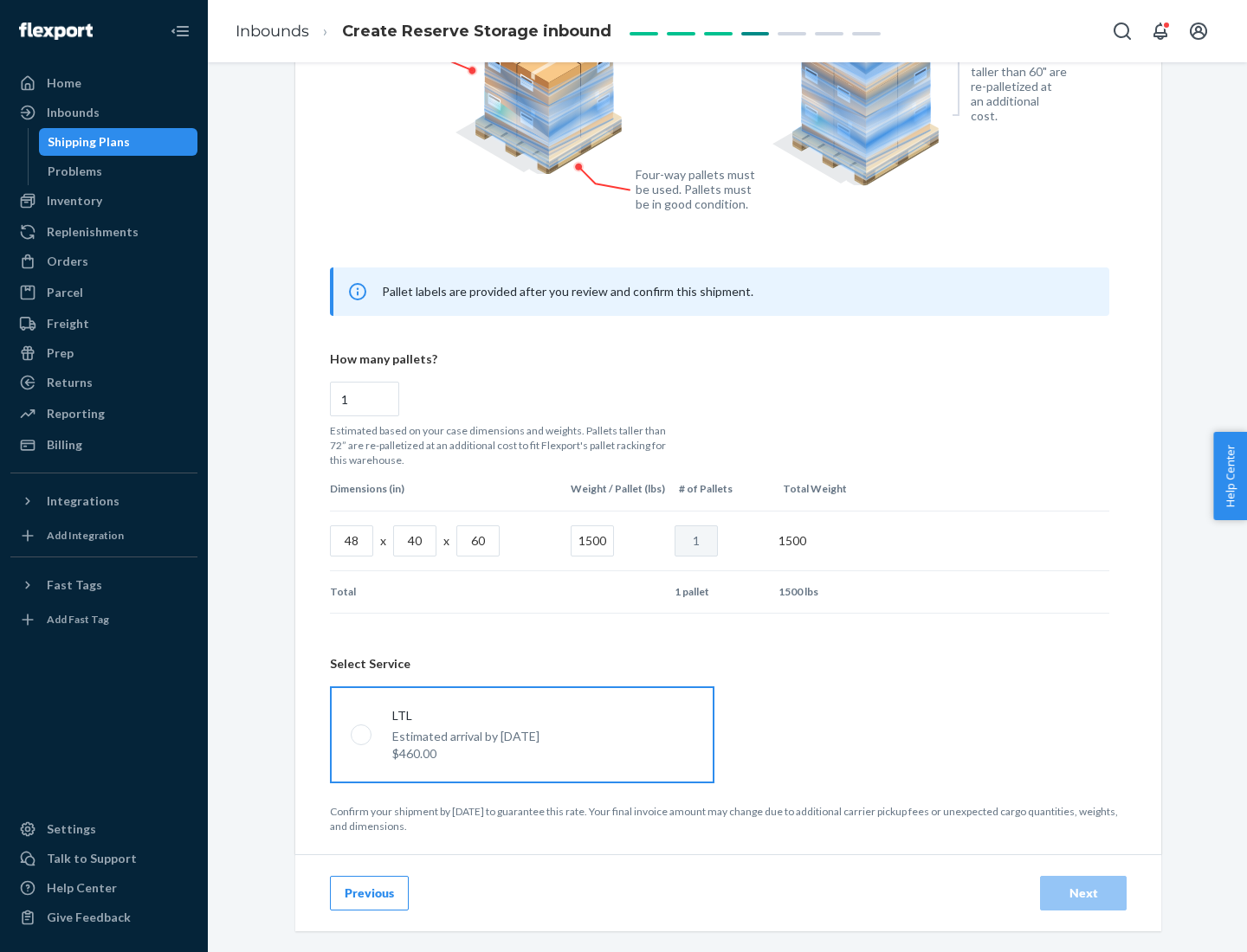
click at [362, 734] on input "LTL Estimated arrival by [DATE] $460.00" at bounding box center [356, 734] width 11 height 11
radio input "true"
radio input "false"
click at [1083, 892] on div "Next" at bounding box center [1083, 894] width 57 height 18
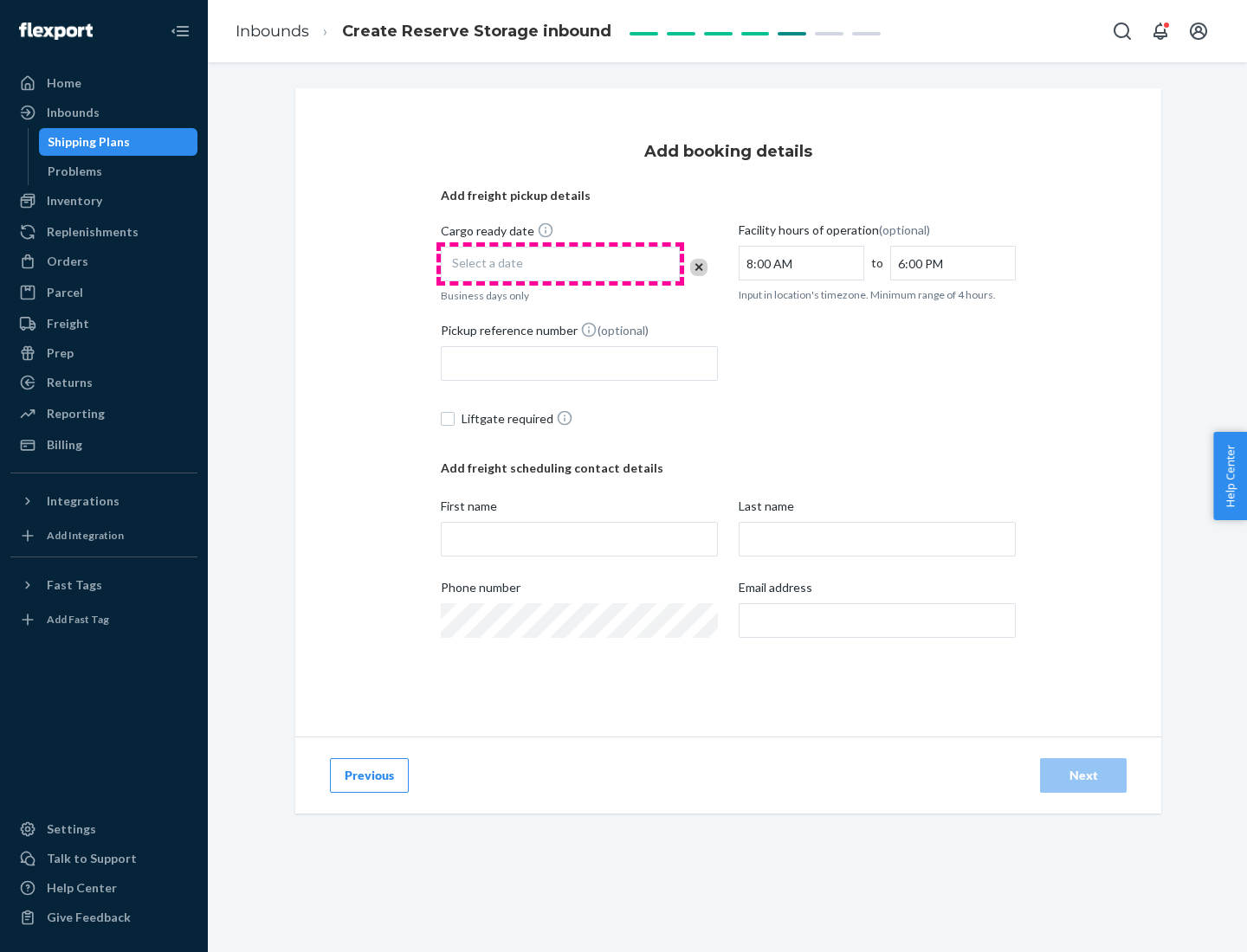
click at [560, 264] on div "Select a date" at bounding box center [560, 264] width 239 height 34
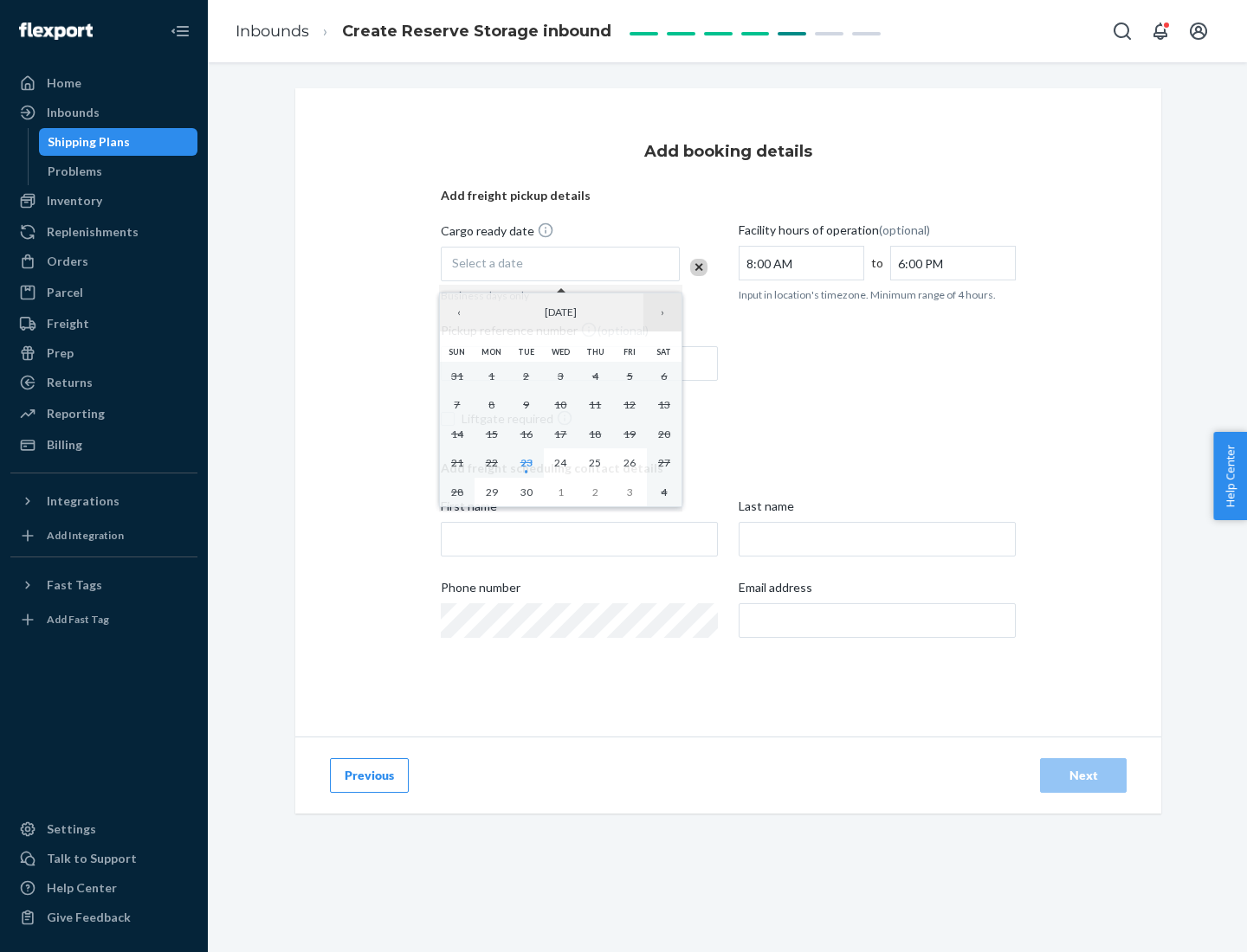
click at [662, 312] on button "›" at bounding box center [662, 312] width 38 height 38
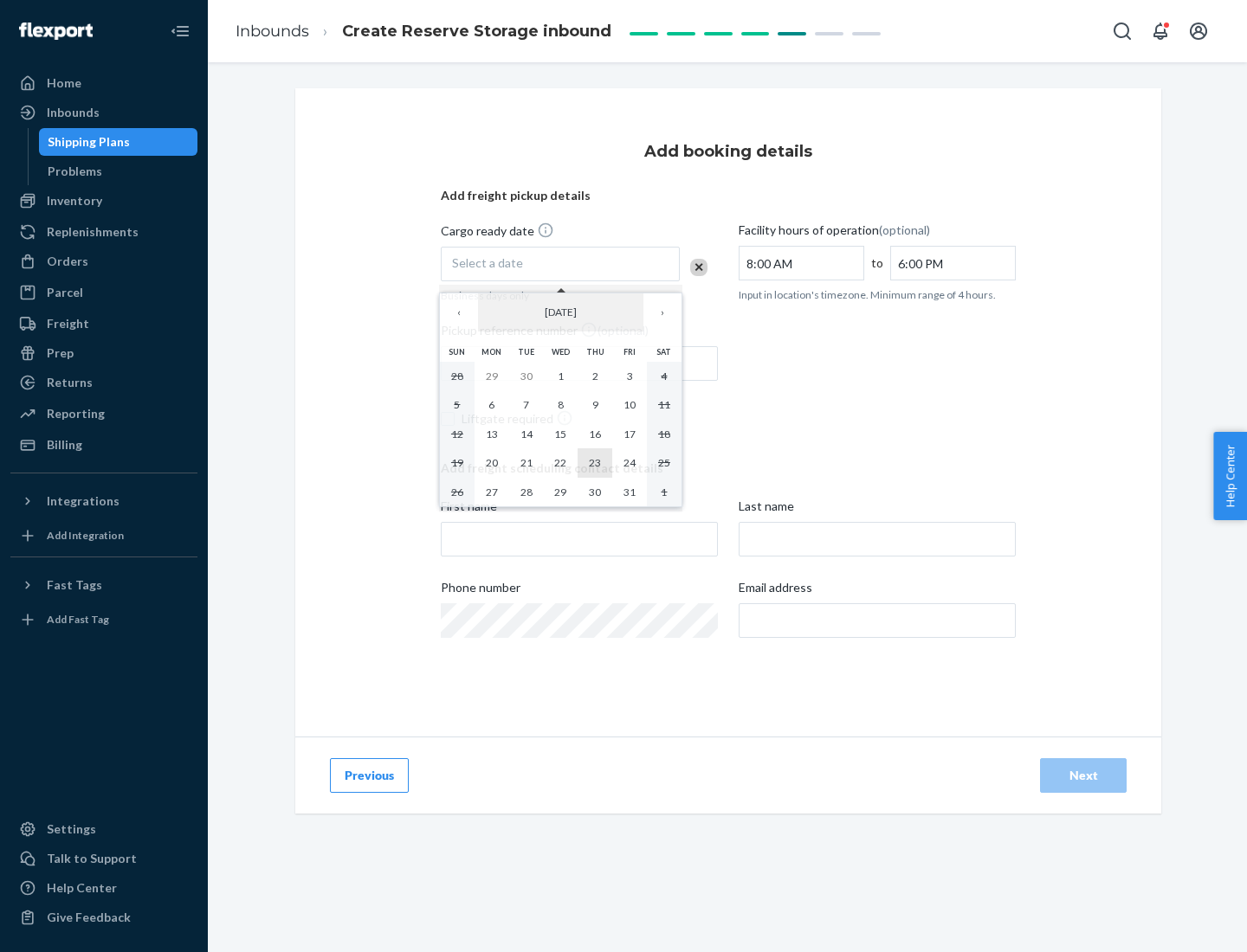
click at [595, 462] on abbr "23" at bounding box center [595, 462] width 12 height 13
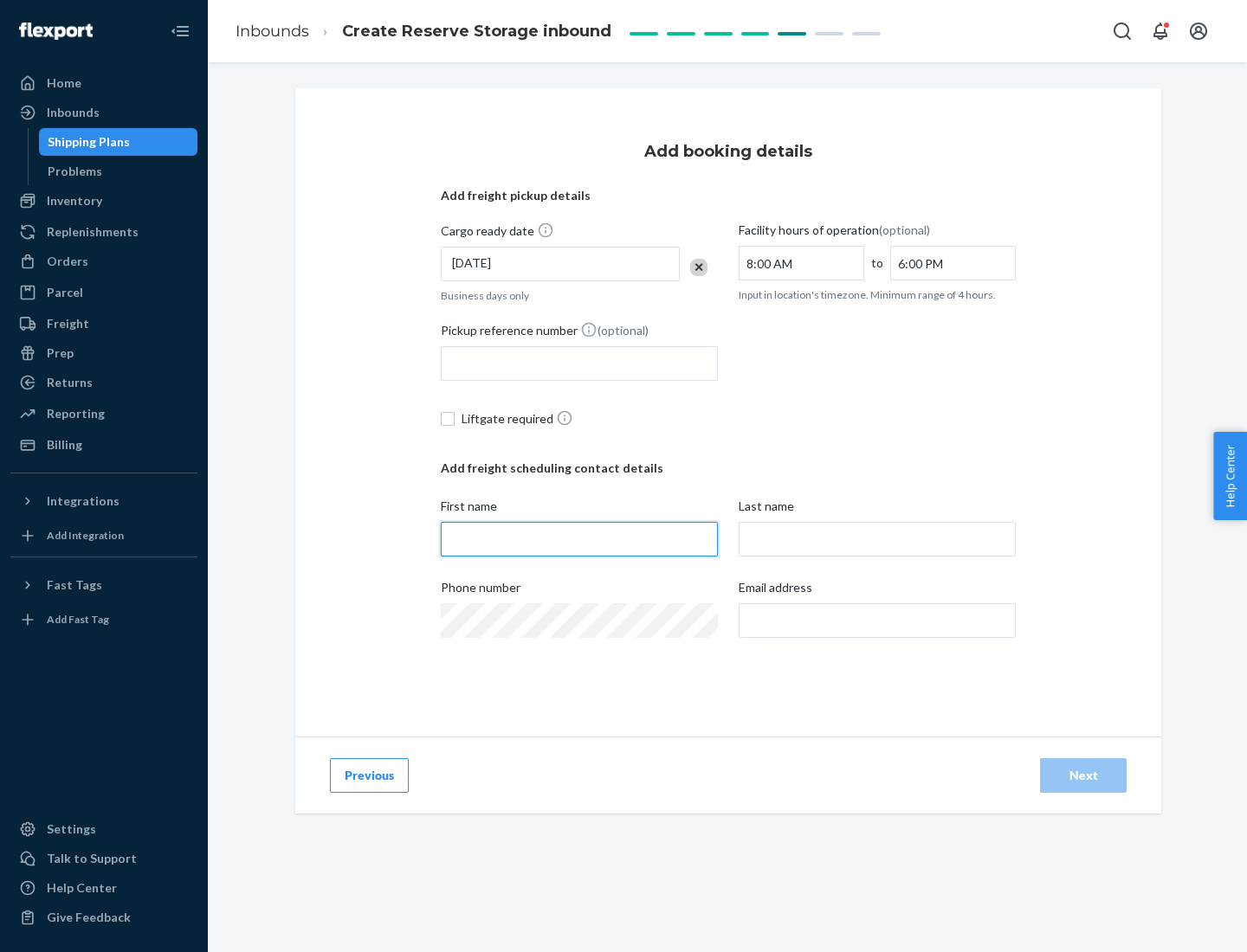
click at [579, 539] on input "First name" at bounding box center [579, 539] width 277 height 34
type input "[PERSON_NAME]"
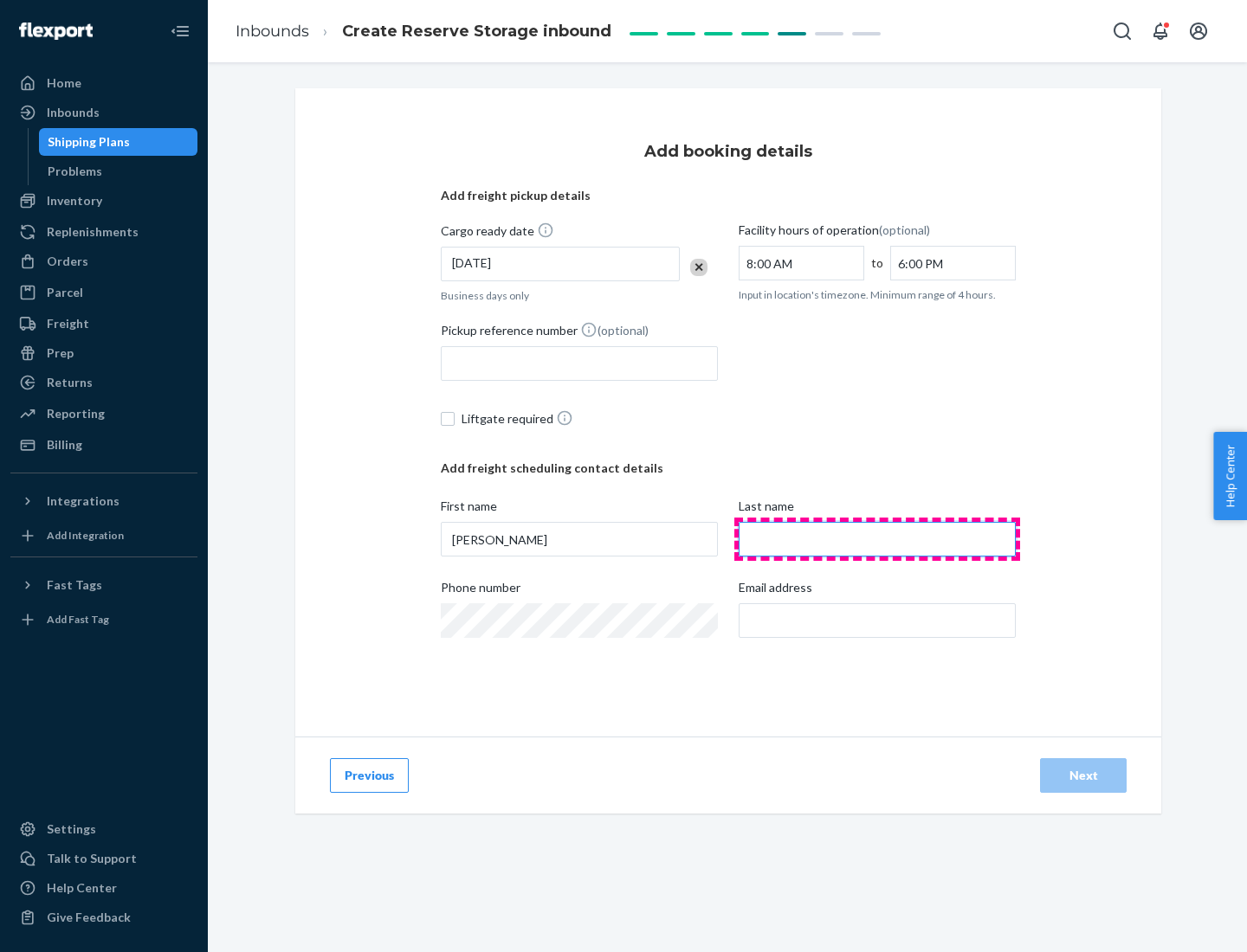
click at [877, 539] on input "Last name" at bounding box center [877, 539] width 277 height 34
type input "Doe"
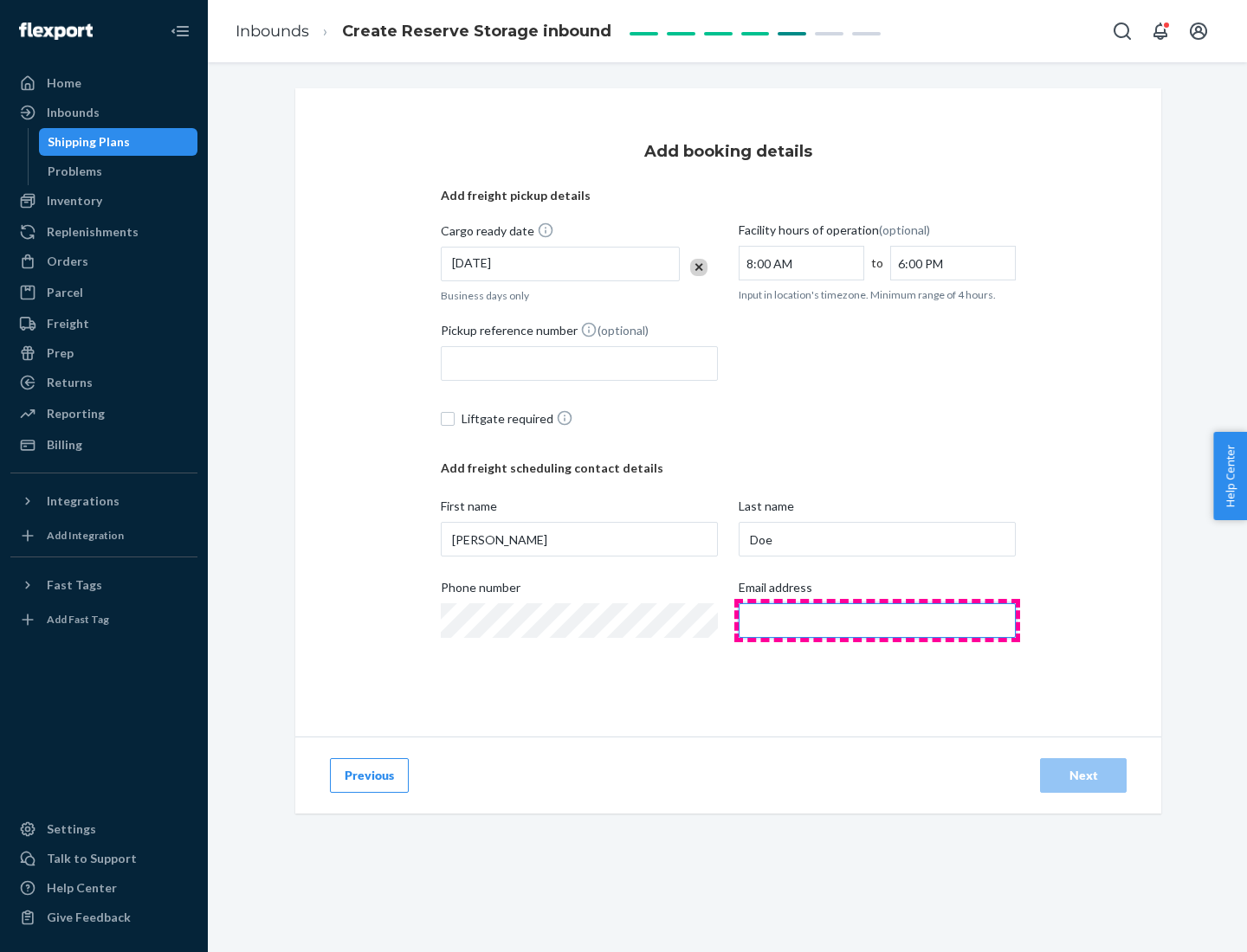
click at [877, 620] on input "Email address" at bounding box center [877, 620] width 277 height 34
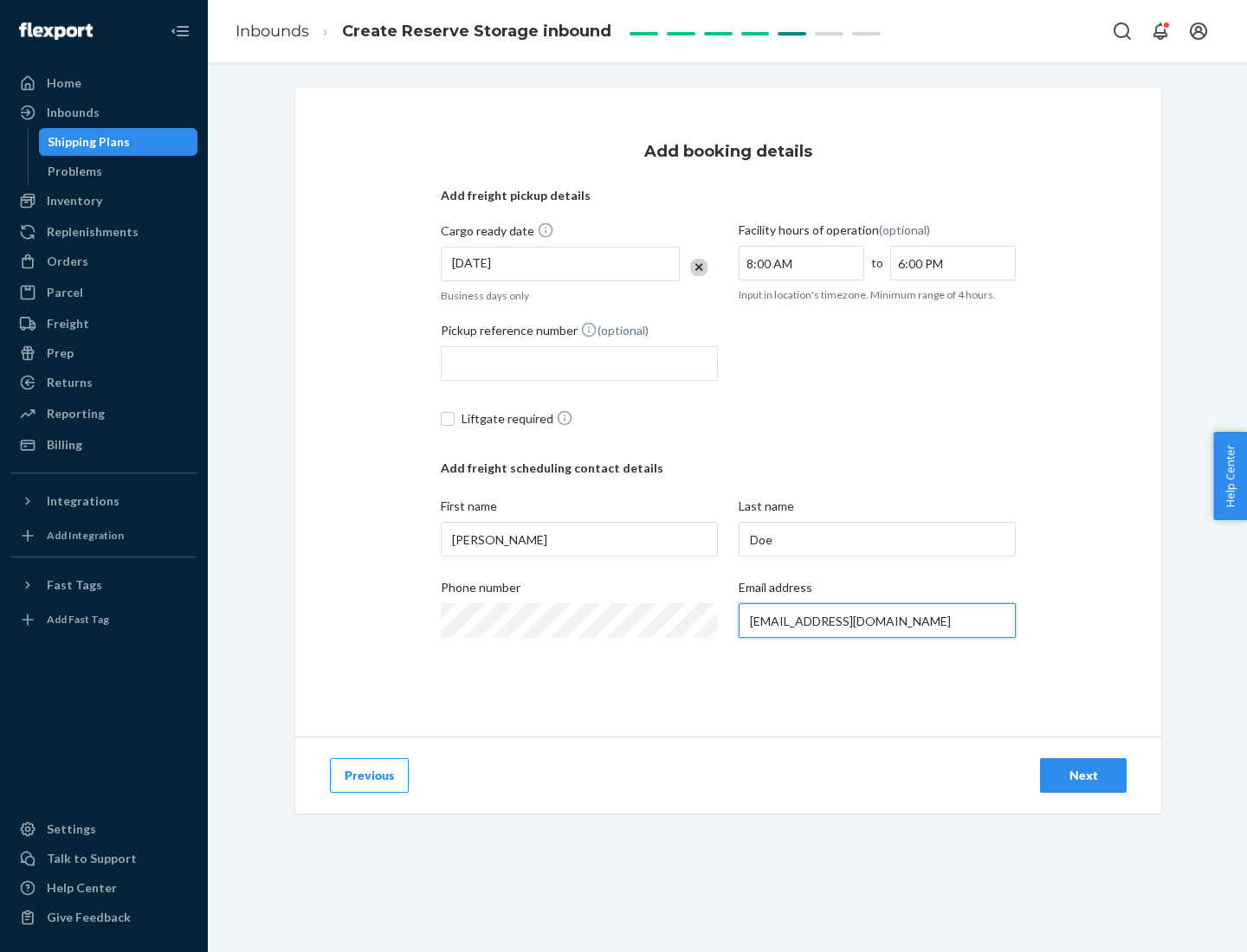
type input "[EMAIL_ADDRESS][DOMAIN_NAME]"
click at [1083, 776] on div "Next" at bounding box center [1083, 776] width 57 height 18
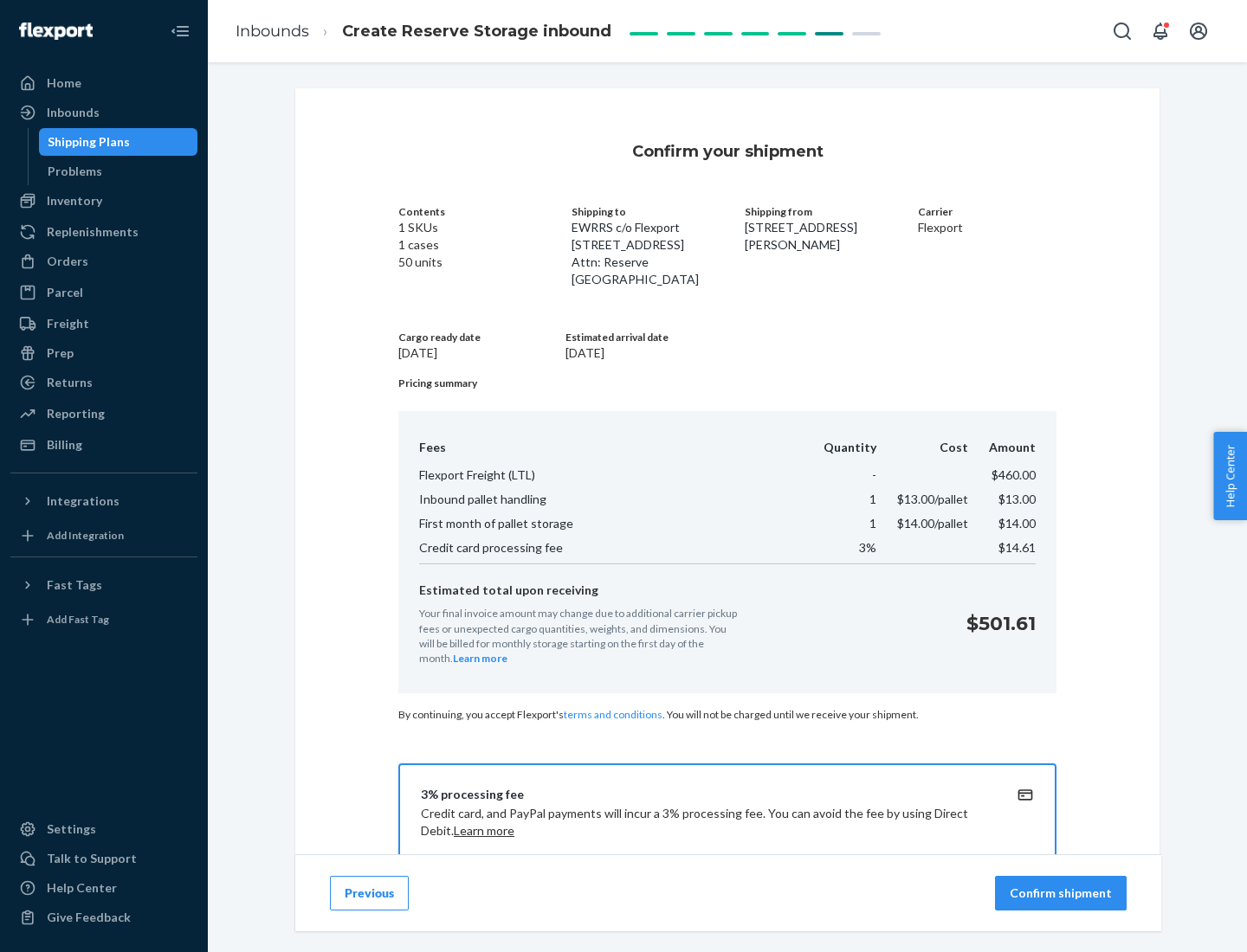
scroll to position [250, 0]
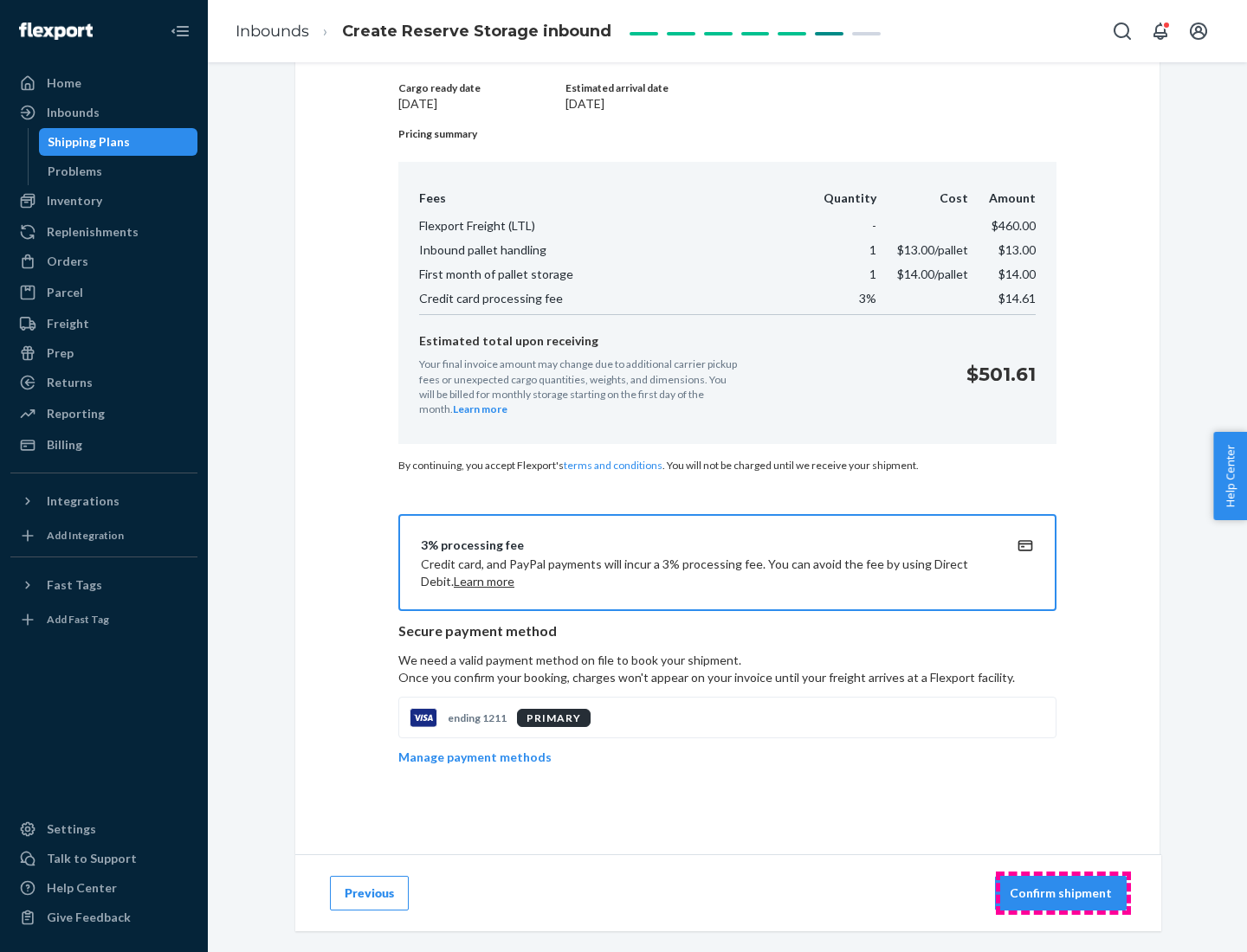
click at [1063, 893] on p "Confirm shipment" at bounding box center [1061, 894] width 102 height 18
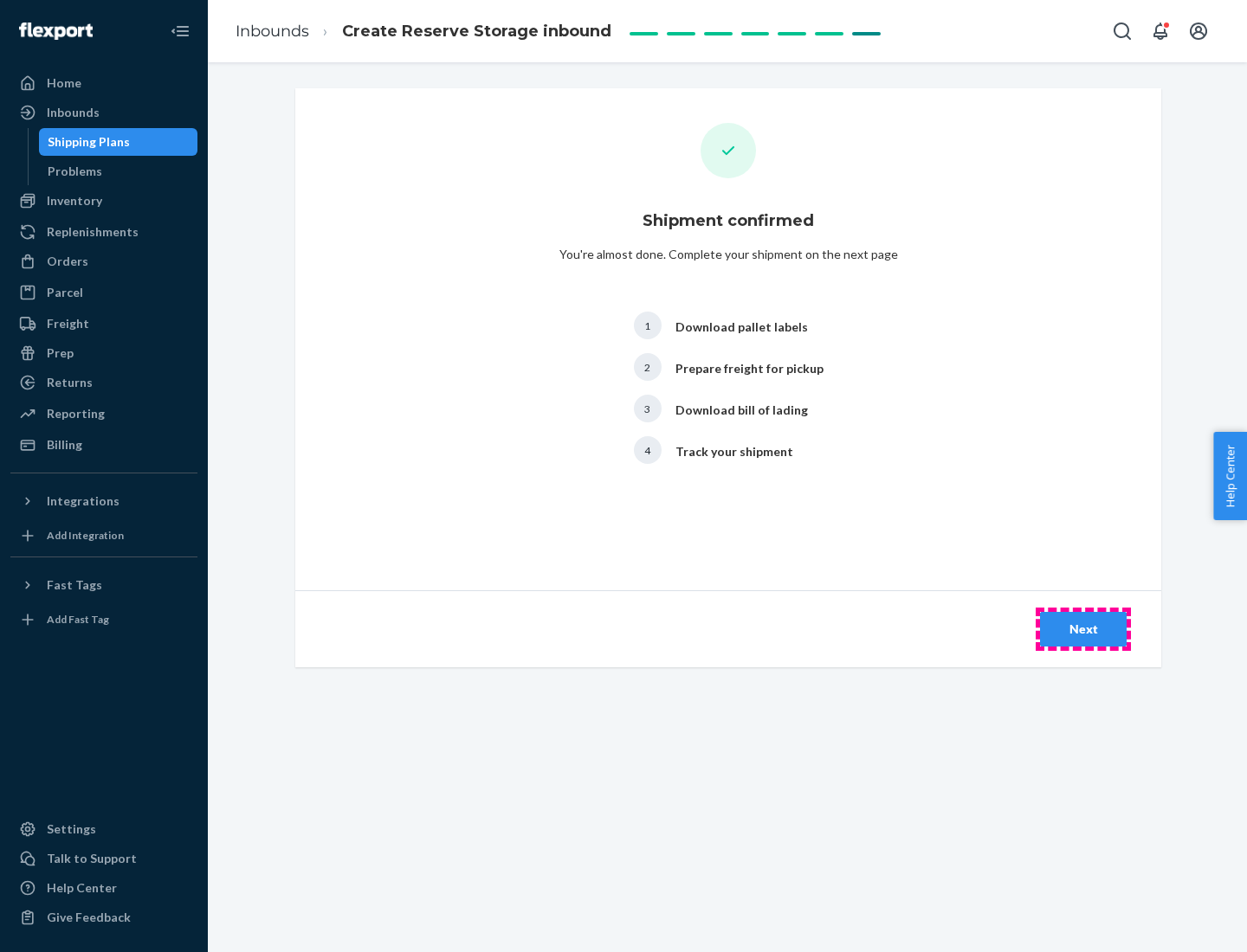
click at [1083, 629] on div "Next" at bounding box center [1083, 629] width 57 height 18
